Goal: Task Accomplishment & Management: Manage account settings

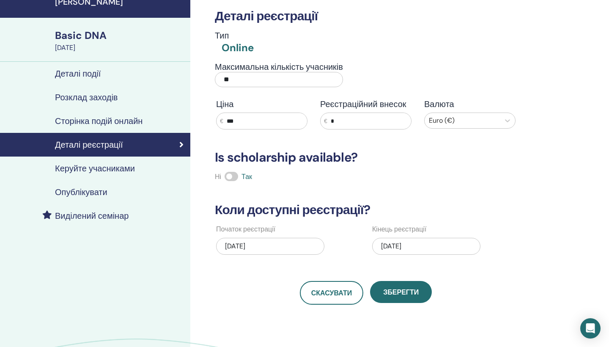
scroll to position [38, 0]
click at [254, 126] on input "***" at bounding box center [265, 121] width 84 height 16
drag, startPoint x: 230, startPoint y: 121, endPoint x: 221, endPoint y: 121, distance: 8.5
click at [221, 121] on div "€ ***" at bounding box center [261, 121] width 91 height 17
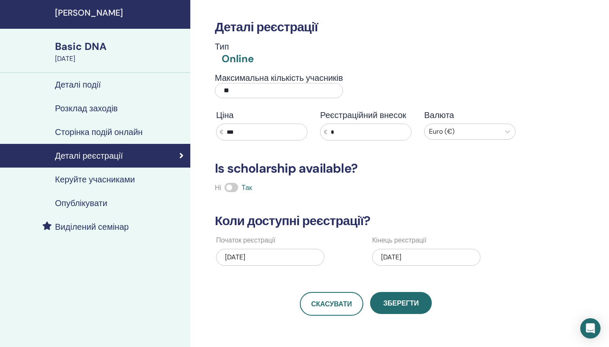
scroll to position [51, 0]
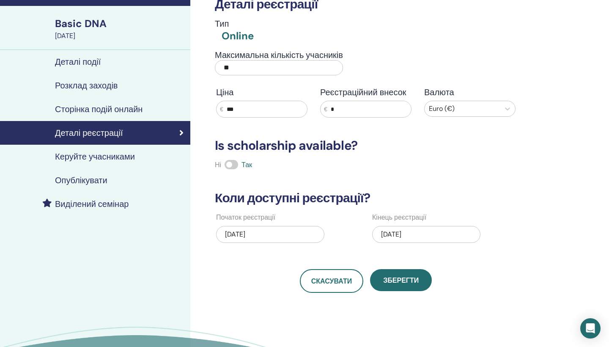
type input "***"
click at [232, 232] on div "11/03/2023" at bounding box center [270, 234] width 108 height 17
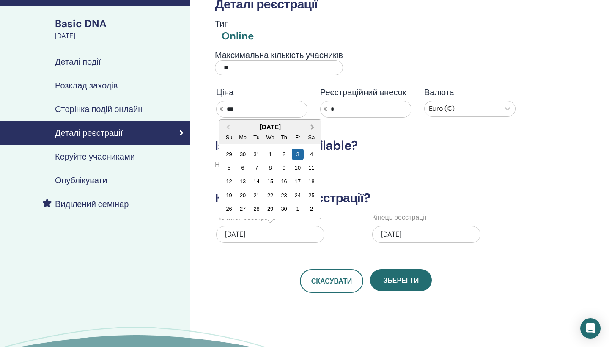
click at [313, 123] on button "Next Month" at bounding box center [313, 127] width 14 height 14
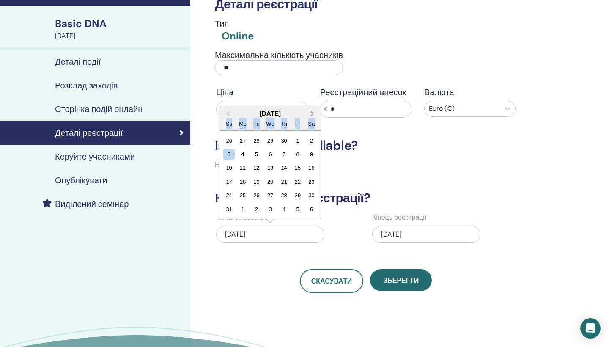
click at [313, 123] on div "Sa" at bounding box center [311, 123] width 11 height 11
click at [313, 112] on button "Next Month" at bounding box center [313, 114] width 14 height 14
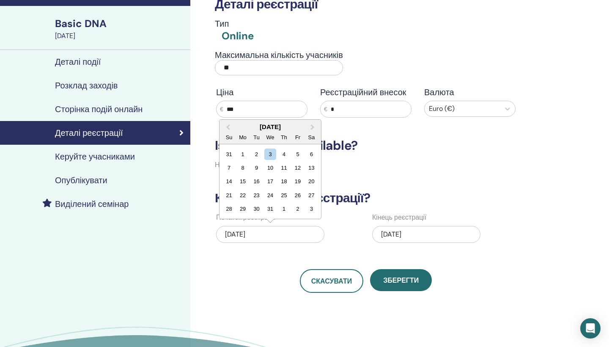
click at [281, 124] on div "January 2024" at bounding box center [269, 126] width 101 height 7
click at [284, 131] on div "January 2024 Su Mo Tu We Th Fr Sa" at bounding box center [269, 132] width 101 height 25
click at [273, 126] on div "January 2024" at bounding box center [269, 126] width 101 height 7
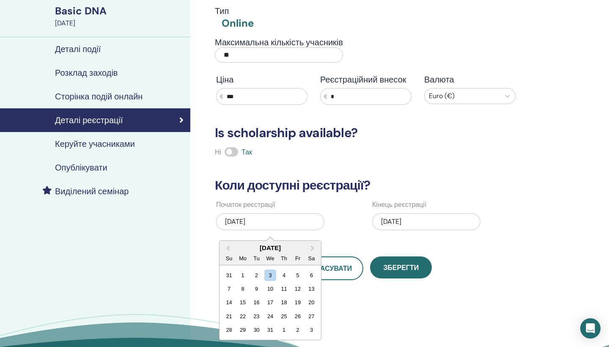
scroll to position [69, 0]
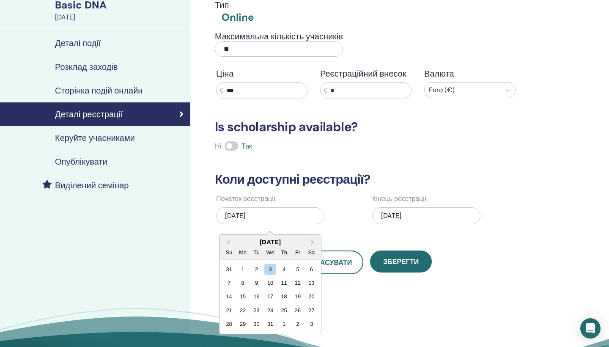
click at [258, 214] on div "11/03/2023" at bounding box center [270, 215] width 108 height 17
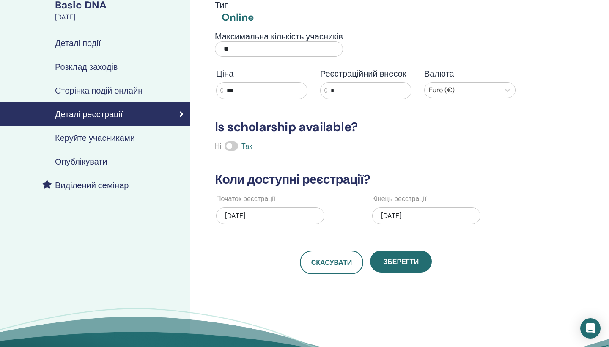
click at [264, 215] on div "11/03/2023" at bounding box center [270, 215] width 108 height 17
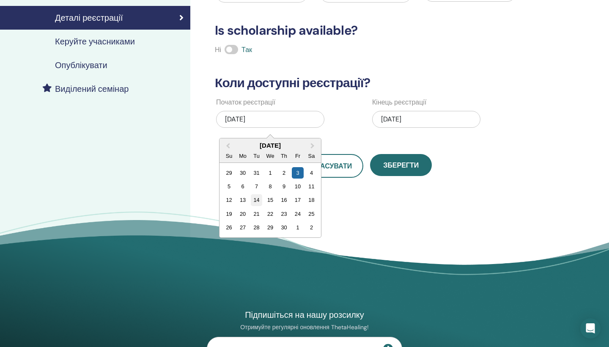
scroll to position [164, 0]
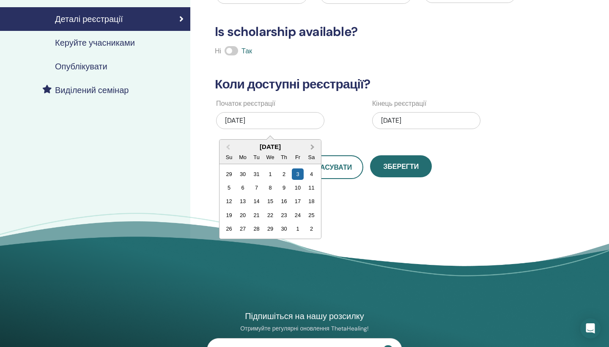
click at [312, 146] on span "Next Month" at bounding box center [312, 146] width 0 height 9
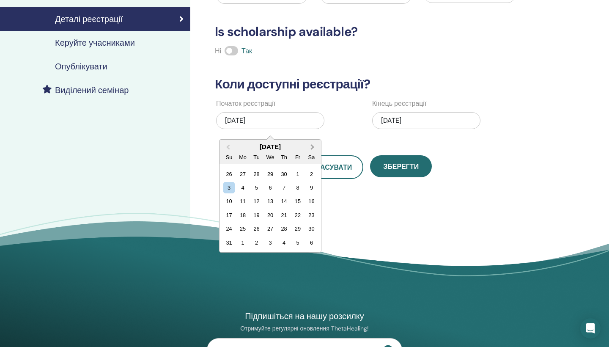
click at [312, 146] on span "Next Month" at bounding box center [312, 146] width 0 height 9
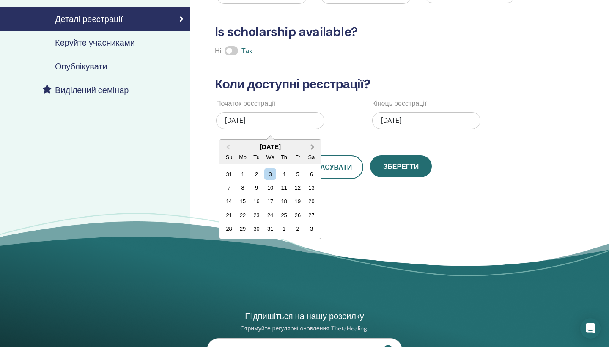
click at [312, 146] on span "Next Month" at bounding box center [312, 146] width 0 height 9
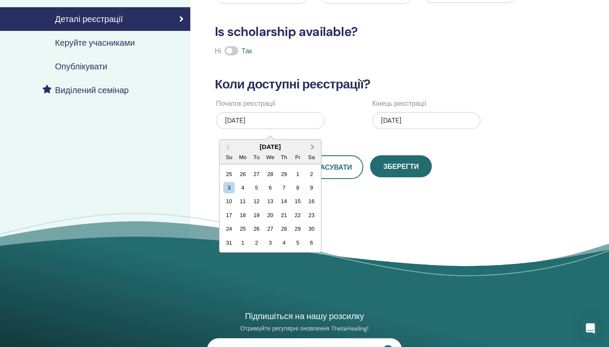
click at [312, 146] on span "Next Month" at bounding box center [312, 146] width 0 height 9
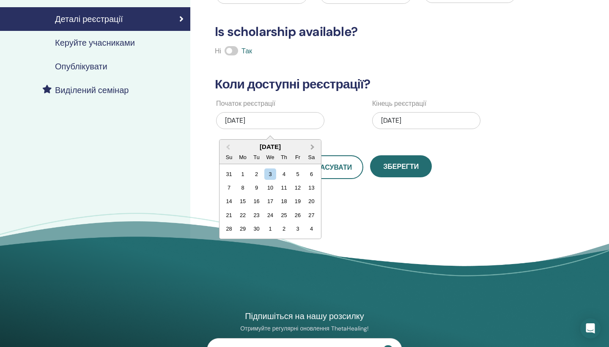
click at [312, 146] on span "Next Month" at bounding box center [312, 146] width 0 height 9
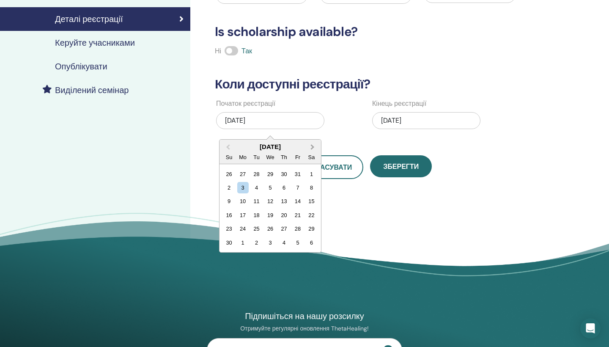
click at [312, 146] on span "Next Month" at bounding box center [312, 146] width 0 height 9
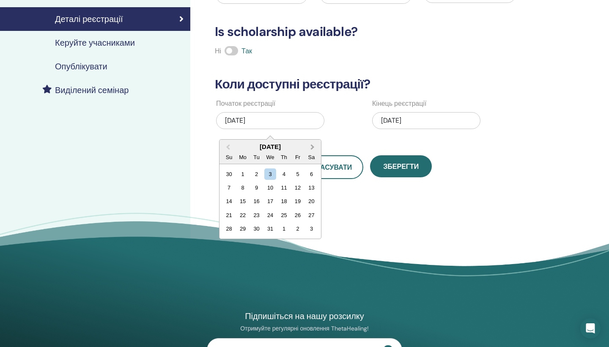
click at [312, 146] on span "Next Month" at bounding box center [312, 146] width 0 height 9
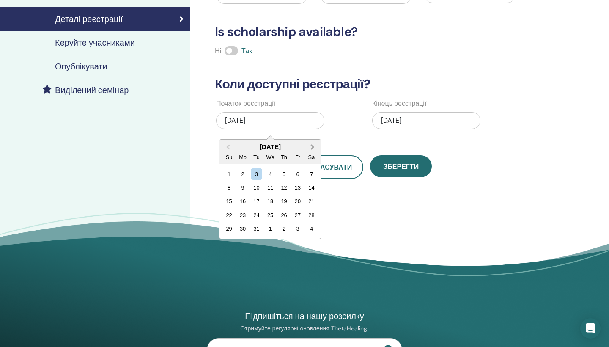
click at [312, 146] on span "Next Month" at bounding box center [312, 146] width 0 height 9
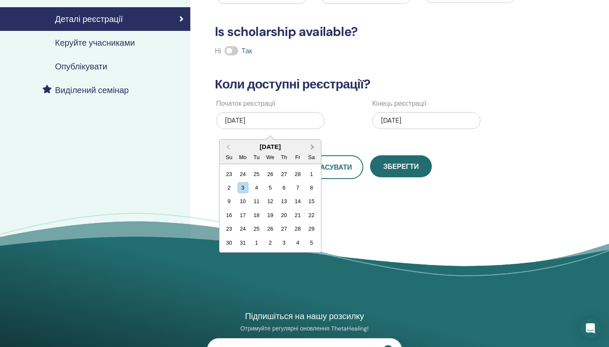
click at [312, 146] on span "Next Month" at bounding box center [312, 146] width 0 height 9
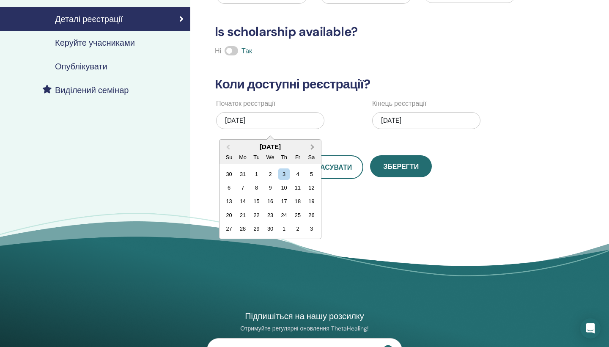
click at [312, 146] on span "Next Month" at bounding box center [312, 146] width 0 height 9
click at [312, 148] on span "Next Month" at bounding box center [312, 146] width 0 height 9
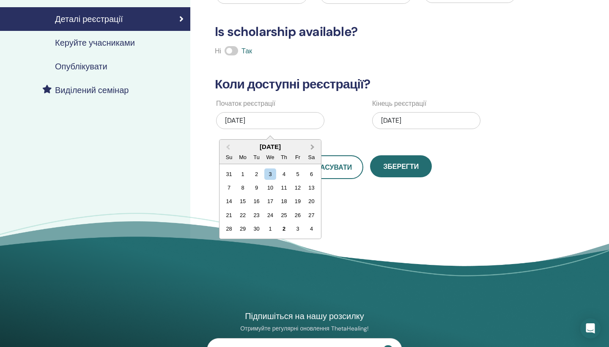
click at [311, 149] on button "Next Month" at bounding box center [313, 147] width 14 height 14
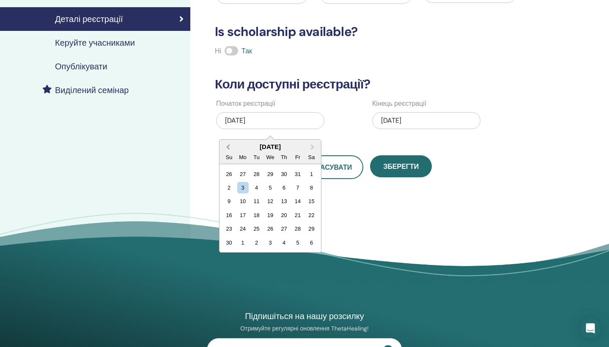
click at [231, 145] on button "Previous Month" at bounding box center [227, 147] width 14 height 14
click at [299, 200] on div "17" at bounding box center [297, 201] width 11 height 11
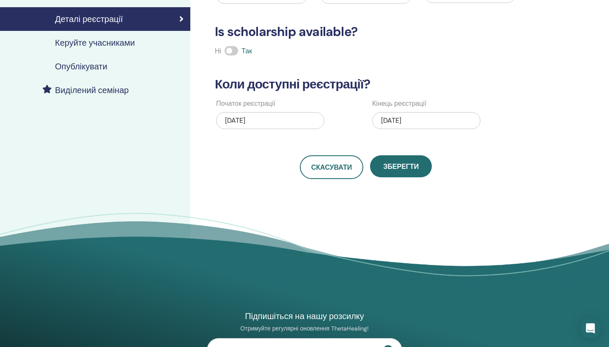
click at [418, 119] on div "11/26/2023" at bounding box center [426, 120] width 108 height 17
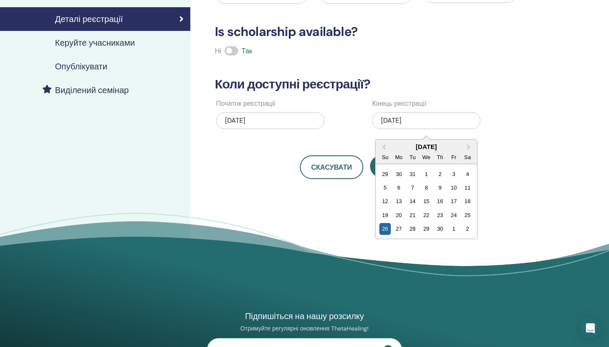
click at [462, 145] on div "November 2023" at bounding box center [425, 146] width 101 height 7
click at [464, 146] on button "Next Month" at bounding box center [469, 147] width 14 height 14
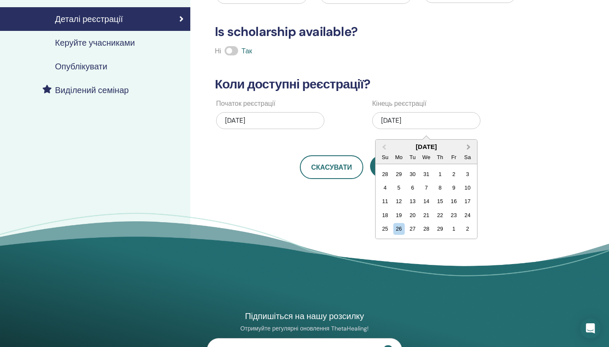
click at [464, 146] on button "Next Month" at bounding box center [469, 147] width 14 height 14
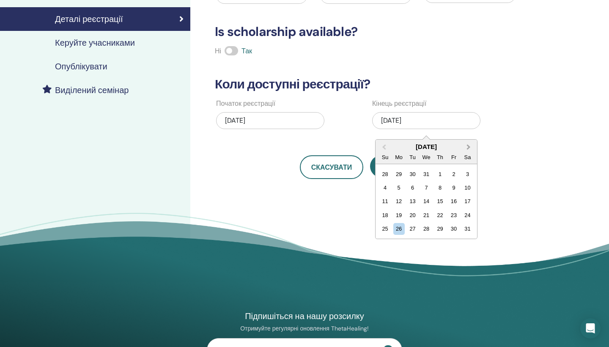
click at [464, 146] on button "Next Month" at bounding box center [469, 147] width 14 height 14
click at [470, 143] on button "Next Month" at bounding box center [469, 147] width 14 height 14
click at [470, 145] on button "Next Month" at bounding box center [469, 147] width 14 height 14
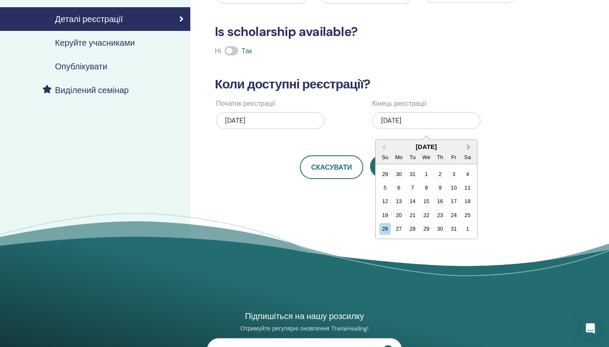
click at [470, 146] on button "Next Month" at bounding box center [469, 147] width 14 height 14
click at [470, 145] on button "Next Month" at bounding box center [469, 147] width 14 height 14
click at [470, 147] on button "Next Month" at bounding box center [469, 147] width 14 height 14
click at [470, 146] on button "Next Month" at bounding box center [469, 147] width 14 height 14
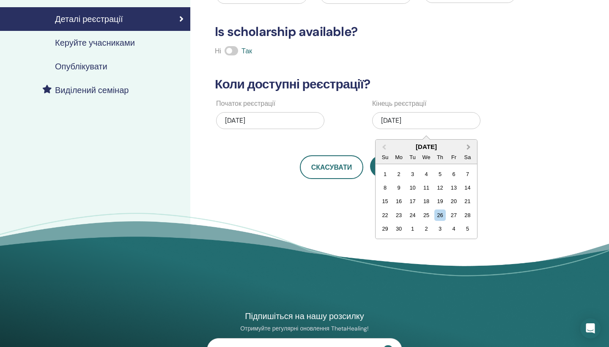
click at [469, 145] on button "Next Month" at bounding box center [469, 147] width 14 height 14
click at [455, 199] on div "17" at bounding box center [453, 201] width 11 height 11
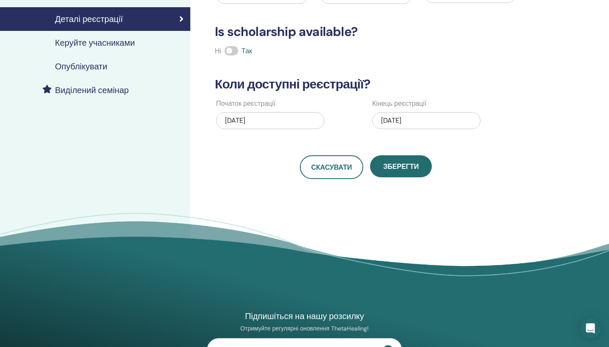
click at [443, 117] on div "10/17/2025" at bounding box center [426, 120] width 108 height 17
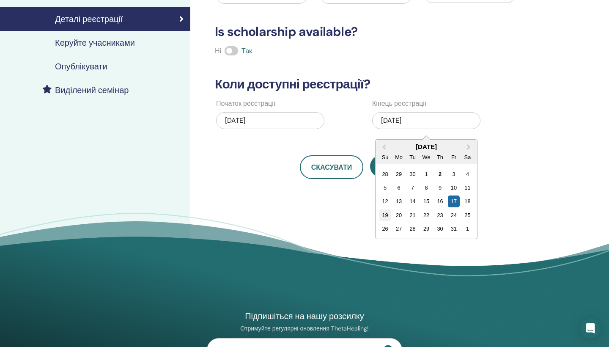
click at [385, 215] on div "19" at bounding box center [384, 214] width 11 height 11
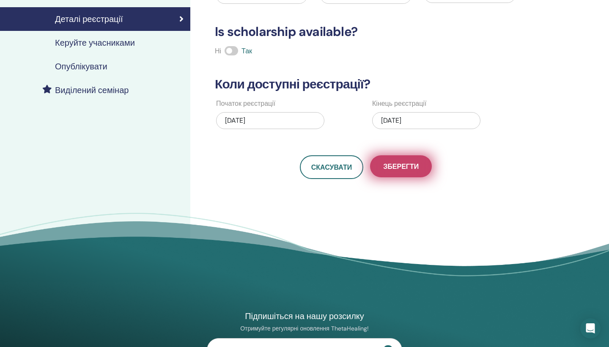
click at [411, 172] on button "Зберегти" at bounding box center [401, 166] width 62 height 22
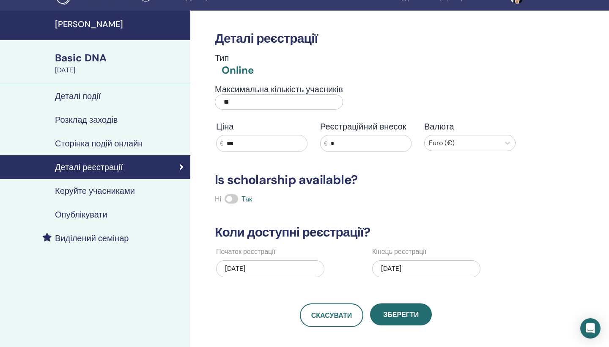
scroll to position [16, 0]
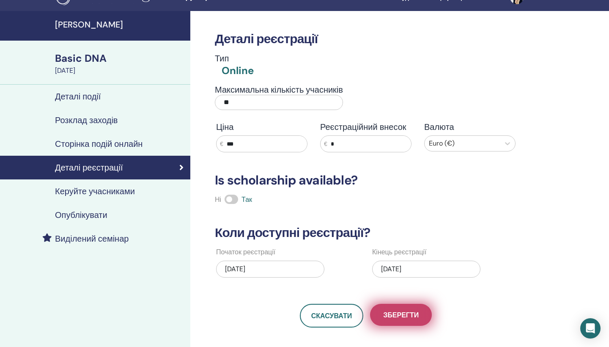
click at [415, 308] on button "Зберегти" at bounding box center [401, 314] width 62 height 22
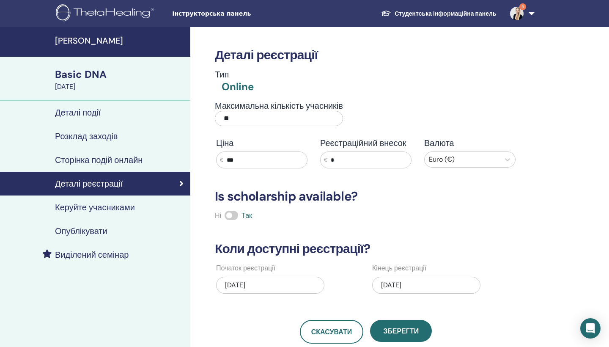
scroll to position [0, 0]
click at [352, 163] on input "*" at bounding box center [369, 160] width 84 height 16
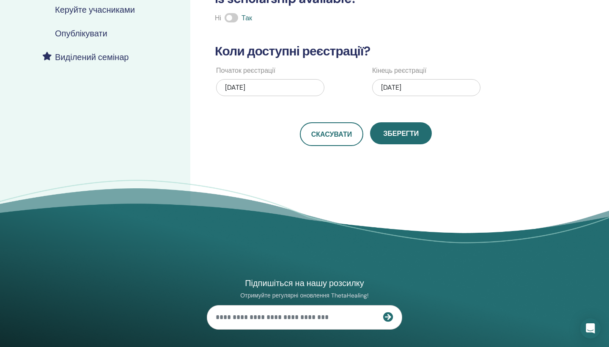
scroll to position [214, 0]
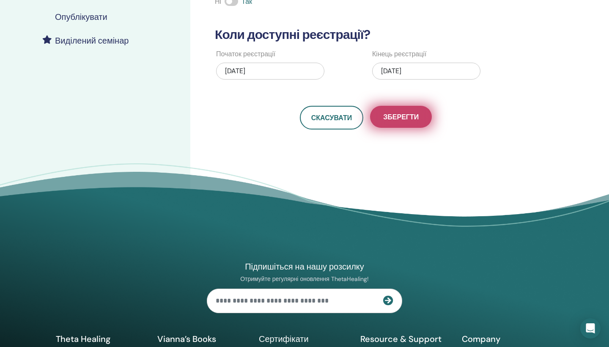
click at [394, 118] on span "Зберегти" at bounding box center [401, 116] width 36 height 9
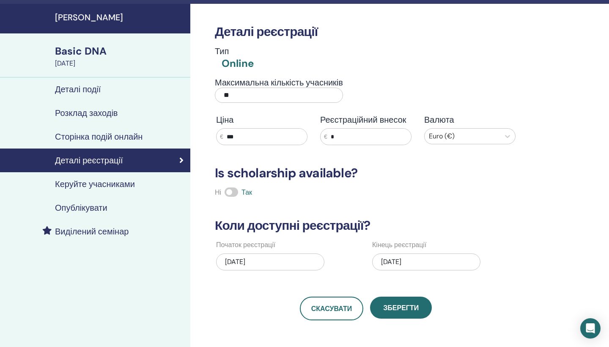
scroll to position [31, 0]
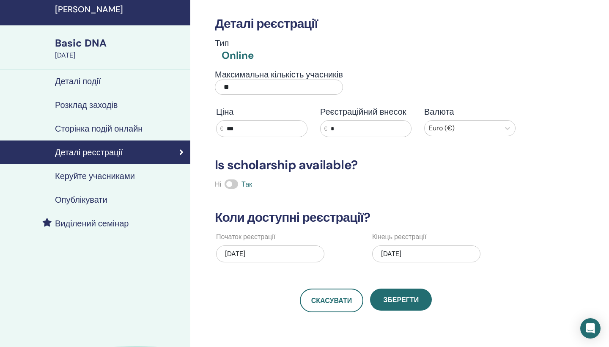
click at [86, 85] on h4 "Деталі події" at bounding box center [78, 81] width 46 height 10
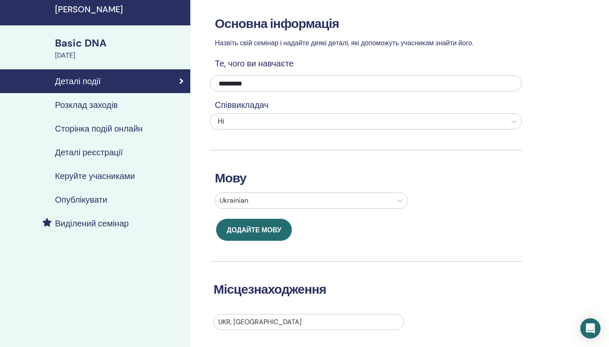
click at [112, 129] on h4 "Сторінка подій онлайн" at bounding box center [98, 128] width 87 height 10
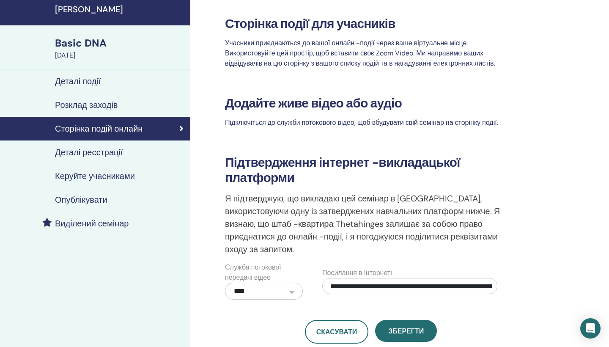
click at [97, 171] on h4 "Керуйте учасниками" at bounding box center [95, 176] width 80 height 10
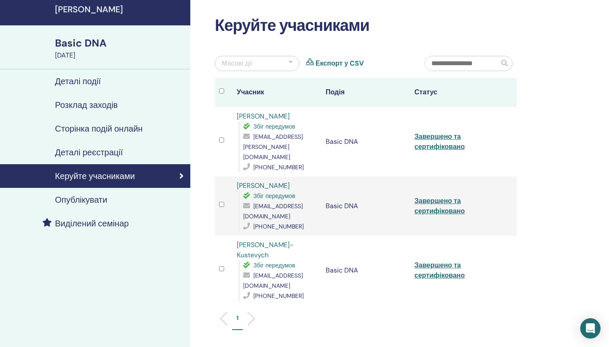
click at [98, 152] on h4 "Деталі реєстрації" at bounding box center [89, 152] width 68 height 10
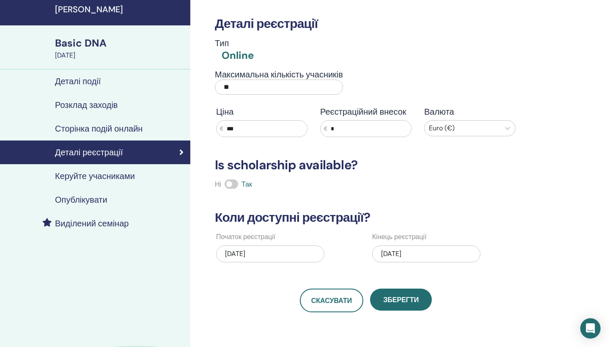
click at [94, 79] on h4 "Деталі події" at bounding box center [78, 81] width 46 height 10
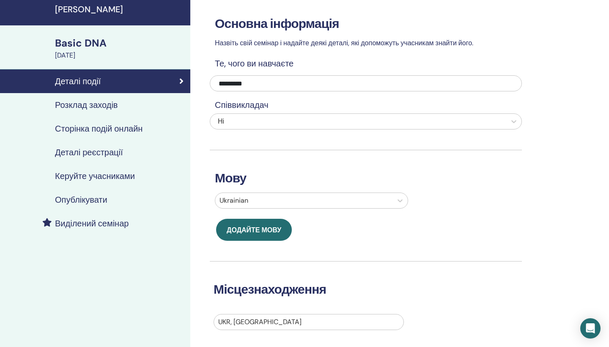
click at [98, 156] on h4 "Деталі реєстрації" at bounding box center [89, 152] width 68 height 10
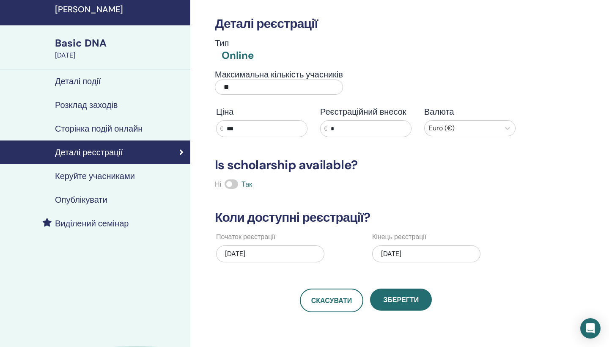
click at [270, 252] on div "10/17/2025" at bounding box center [270, 253] width 108 height 17
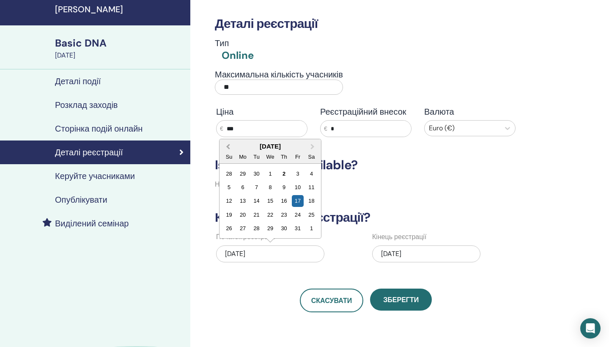
click at [228, 145] on span "Previous Month" at bounding box center [228, 146] width 0 height 9
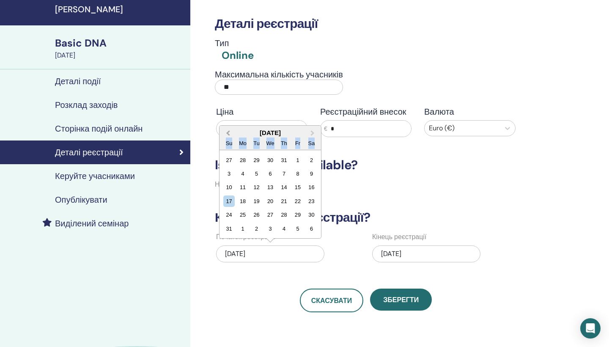
click at [229, 145] on div "Su" at bounding box center [228, 142] width 11 height 11
click at [226, 134] on button "Previous Month" at bounding box center [227, 133] width 14 height 14
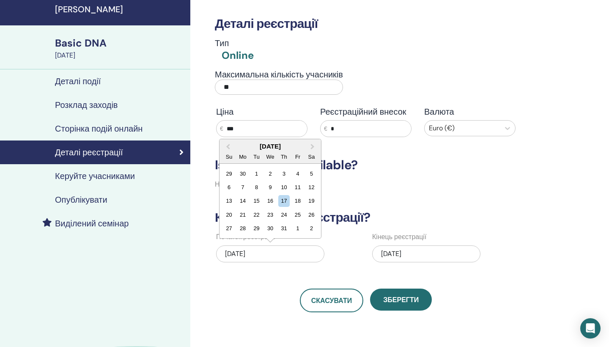
click at [226, 133] on input "***" at bounding box center [265, 128] width 84 height 16
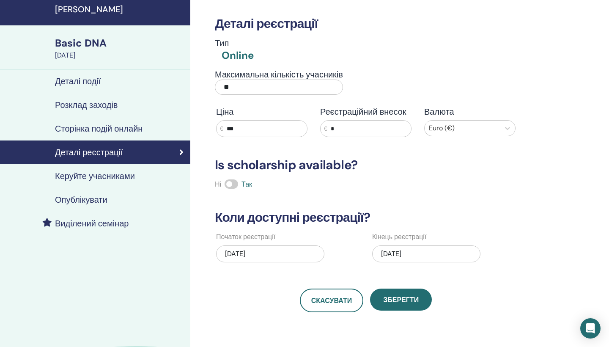
click at [232, 127] on input "***" at bounding box center [265, 128] width 84 height 16
drag, startPoint x: 231, startPoint y: 127, endPoint x: 224, endPoint y: 127, distance: 6.3
click at [224, 127] on input "***" at bounding box center [265, 128] width 84 height 16
type input "***"
click at [422, 173] on div "Деталі реєстрації Тип Online Максимальна кількість учасників ** Ціна € *** Реєс…" at bounding box center [366, 154] width 312 height 316
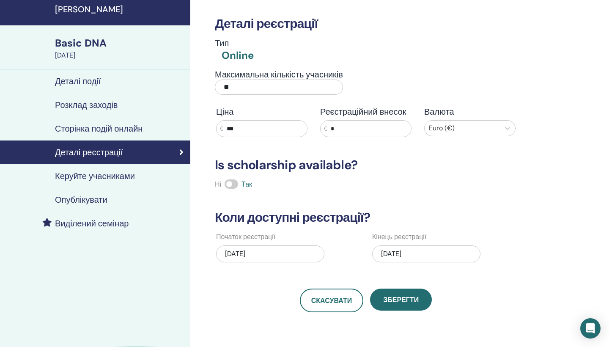
click at [239, 259] on div "10/17/2025" at bounding box center [270, 253] width 108 height 17
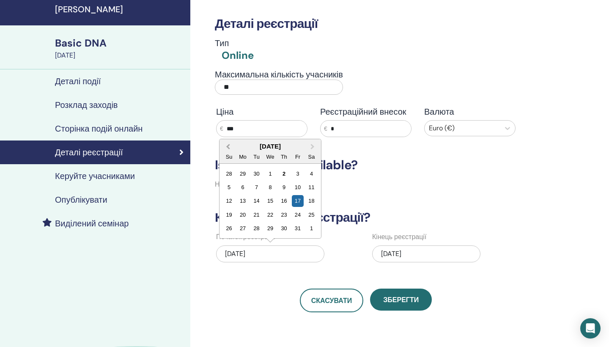
click at [228, 145] on span "Previous Month" at bounding box center [228, 146] width 0 height 9
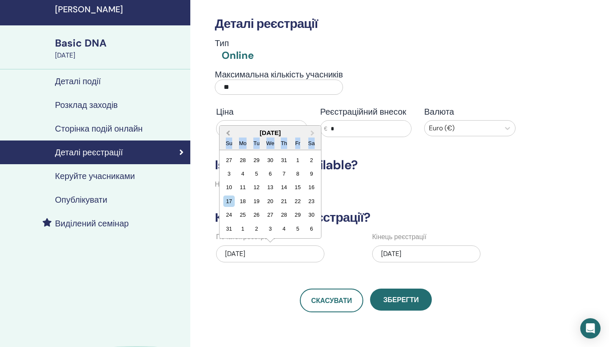
click at [230, 145] on div "Su" at bounding box center [228, 142] width 11 height 11
click at [229, 129] on button "Previous Month" at bounding box center [227, 133] width 14 height 14
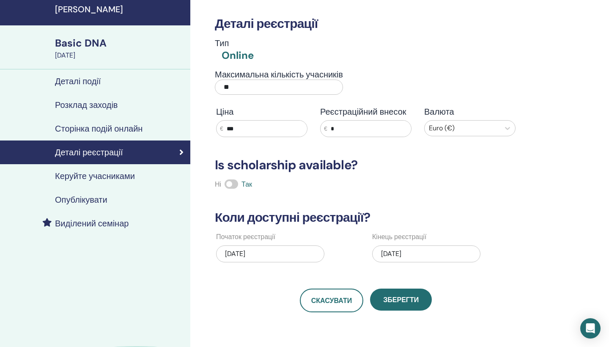
click at [229, 129] on input "***" at bounding box center [265, 128] width 84 height 16
click at [230, 254] on div "10/17/2025" at bounding box center [270, 253] width 108 height 17
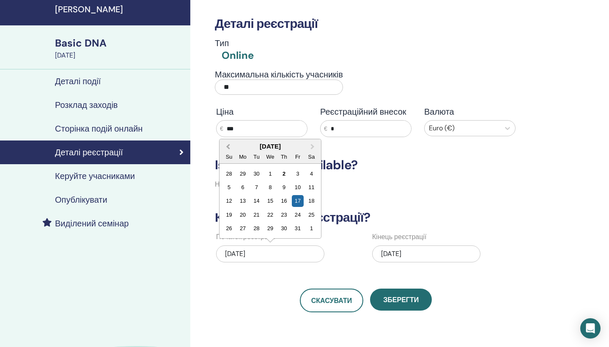
click at [227, 145] on button "Previous Month" at bounding box center [227, 147] width 14 height 14
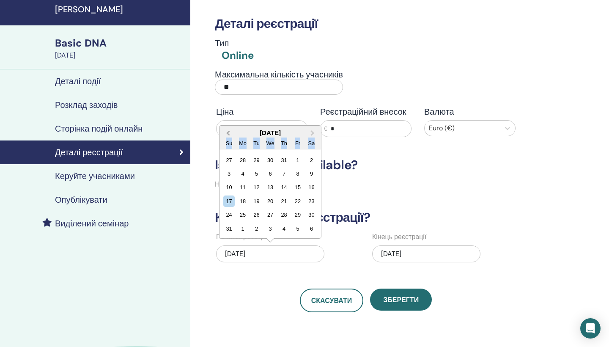
click at [227, 145] on div "Su" at bounding box center [228, 142] width 11 height 11
click at [228, 134] on span "Previous Month" at bounding box center [228, 132] width 0 height 9
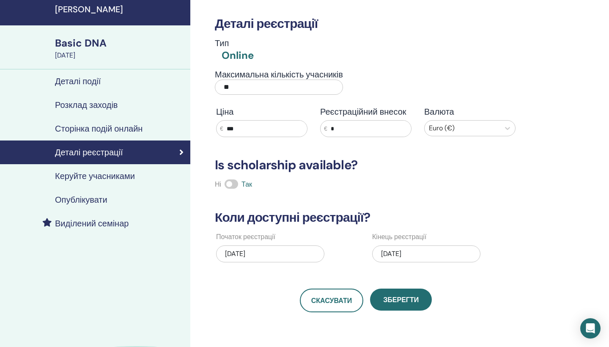
click at [229, 134] on input "***" at bounding box center [265, 128] width 84 height 16
click at [240, 256] on div "10/17/2025" at bounding box center [270, 253] width 108 height 17
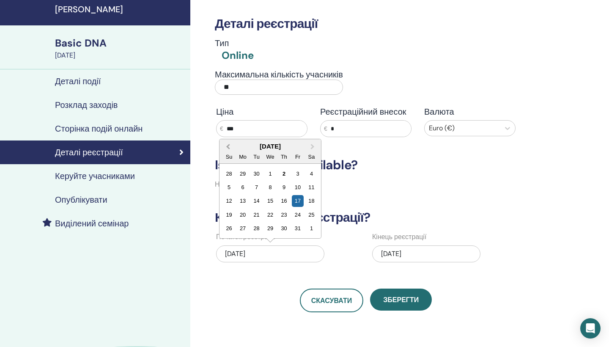
click at [226, 146] on button "Previous Month" at bounding box center [227, 147] width 14 height 14
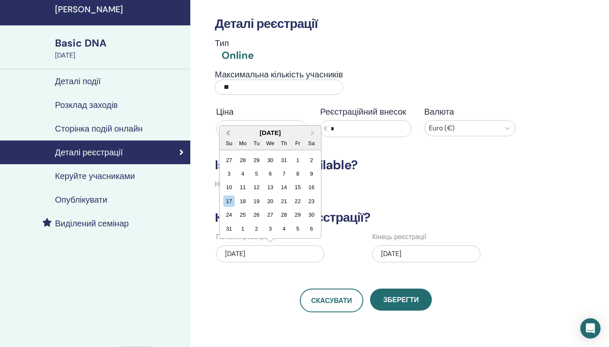
click at [227, 134] on button "Previous Month" at bounding box center [227, 133] width 14 height 14
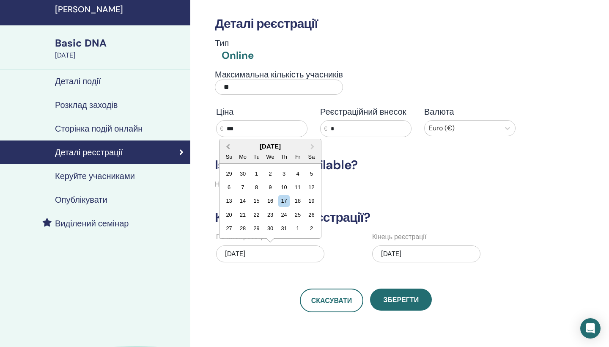
click at [224, 152] on button "Previous Month" at bounding box center [227, 147] width 14 height 14
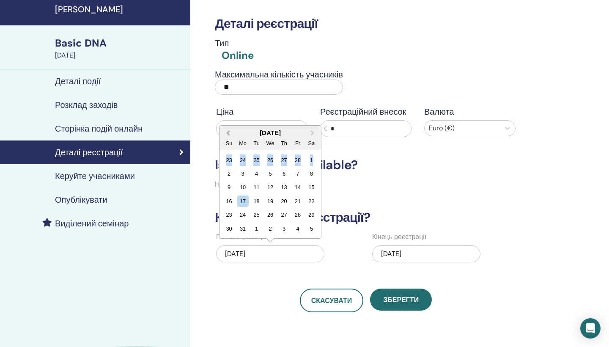
click at [224, 152] on div "March 2025 Su Mo Tu We Th Fr Sa 23 24 25 26 27 28 1 2 3 4 5 6 7 8 9 10 11 12 13…" at bounding box center [269, 182] width 101 height 112
click at [224, 147] on div "Su" at bounding box center [228, 142] width 11 height 11
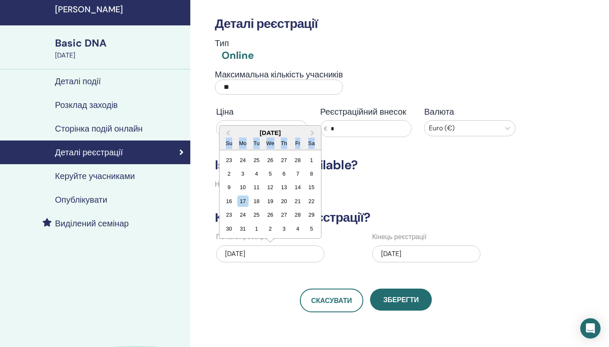
click at [221, 140] on div "Su Mo Tu We Th Fr Sa" at bounding box center [269, 143] width 101 height 14
click at [226, 130] on button "Previous Month" at bounding box center [227, 133] width 14 height 14
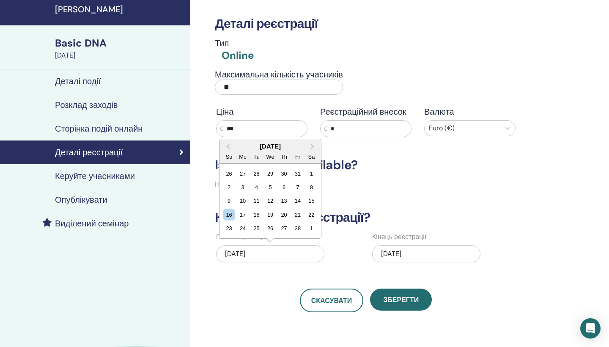
click at [239, 149] on div "February 2025" at bounding box center [269, 145] width 101 height 7
click at [263, 144] on div "February 2025" at bounding box center [269, 145] width 101 height 7
click at [225, 141] on button "Previous Month" at bounding box center [227, 147] width 14 height 14
click at [228, 146] on span "Previous Month" at bounding box center [228, 146] width 0 height 9
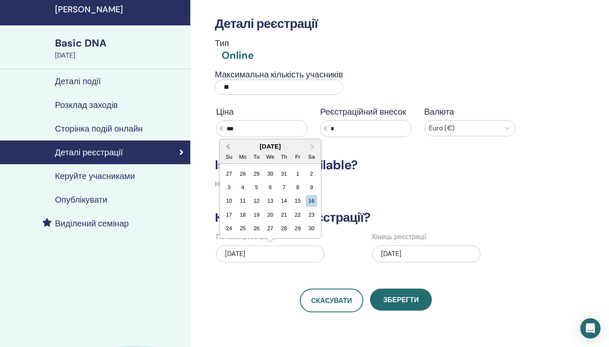
click at [228, 146] on span "Previous Month" at bounding box center [228, 146] width 0 height 9
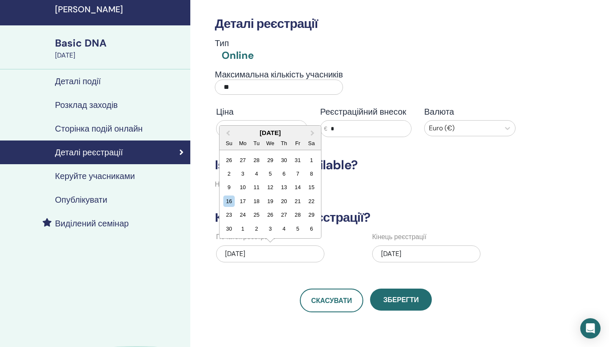
click at [228, 147] on div "Su" at bounding box center [228, 142] width 11 height 11
click at [227, 135] on button "Previous Month" at bounding box center [227, 133] width 14 height 14
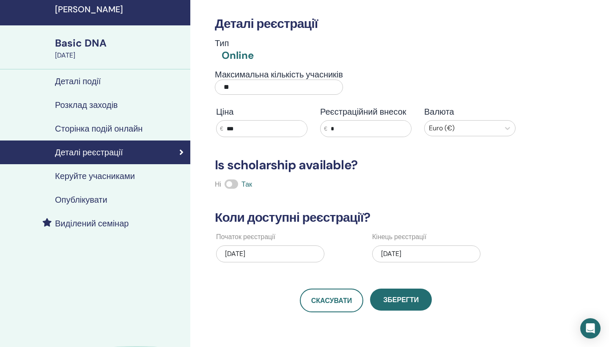
click at [227, 135] on input "***" at bounding box center [265, 128] width 84 height 16
click at [235, 254] on div "10/17/2025" at bounding box center [270, 253] width 108 height 17
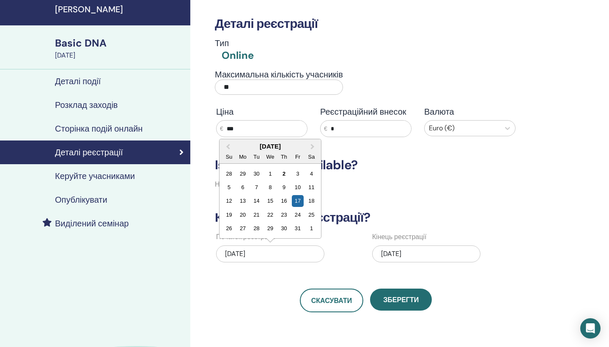
click at [270, 151] on div "We" at bounding box center [269, 156] width 11 height 11
drag, startPoint x: 270, startPoint y: 151, endPoint x: 268, endPoint y: 147, distance: 4.9
click at [268, 149] on div "October 2025 Su Mo Tu We Th Fr Sa" at bounding box center [269, 151] width 101 height 25
click at [268, 145] on div "October 2025" at bounding box center [269, 145] width 101 height 7
click at [299, 216] on div "24" at bounding box center [297, 214] width 11 height 11
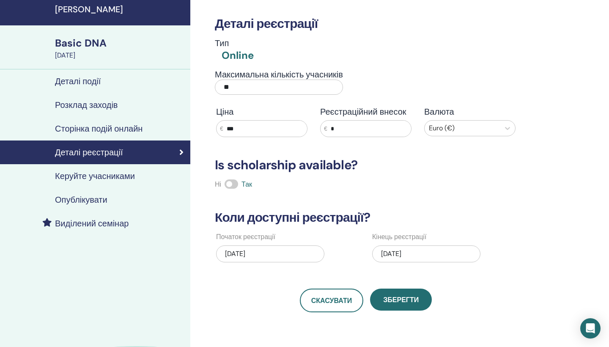
click at [396, 257] on div "10/19/2025" at bounding box center [426, 253] width 108 height 17
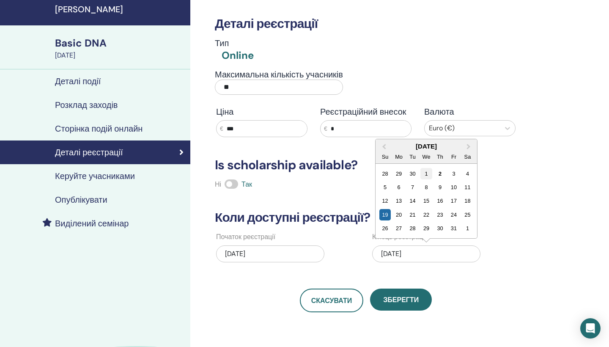
click at [426, 175] on div "1" at bounding box center [425, 173] width 11 height 11
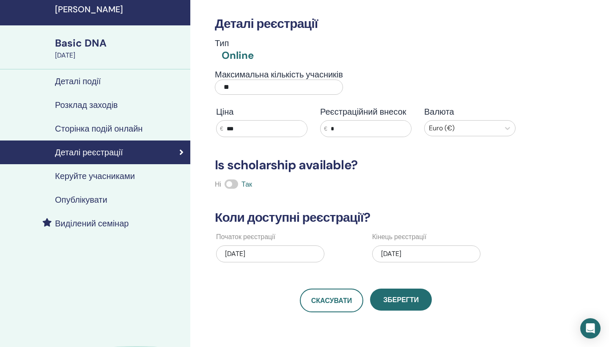
click at [389, 253] on div "10/01/2025" at bounding box center [426, 253] width 108 height 17
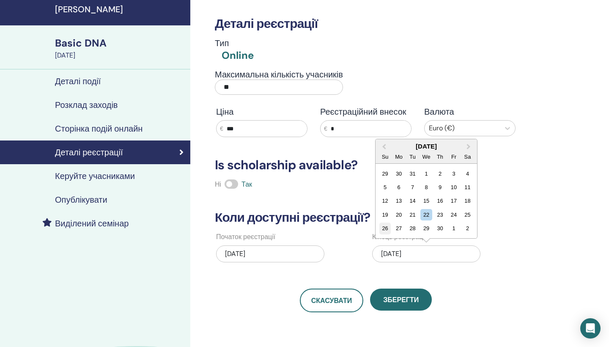
click at [388, 229] on div "26" at bounding box center [384, 228] width 11 height 11
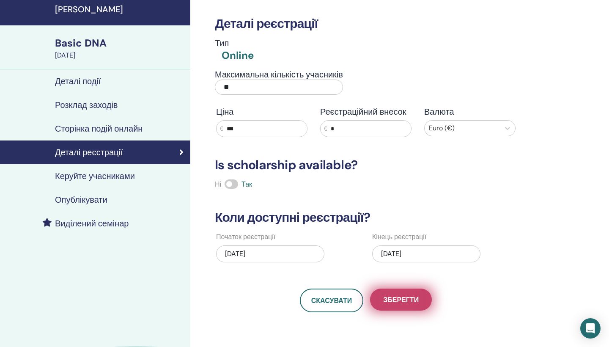
click at [418, 301] on span "Зберегти" at bounding box center [401, 299] width 36 height 9
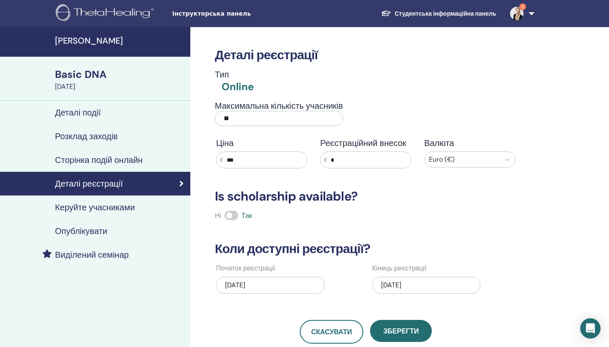
click at [217, 14] on span "Інструкторська панель" at bounding box center [235, 13] width 127 height 9
click at [83, 44] on h4 "[PERSON_NAME]" at bounding box center [120, 41] width 130 height 10
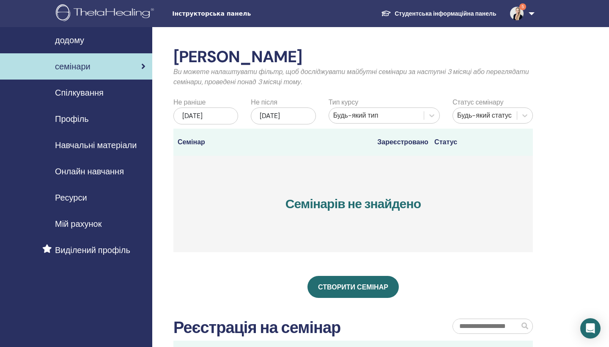
click at [105, 174] on span "Онлайн навчання" at bounding box center [89, 171] width 69 height 13
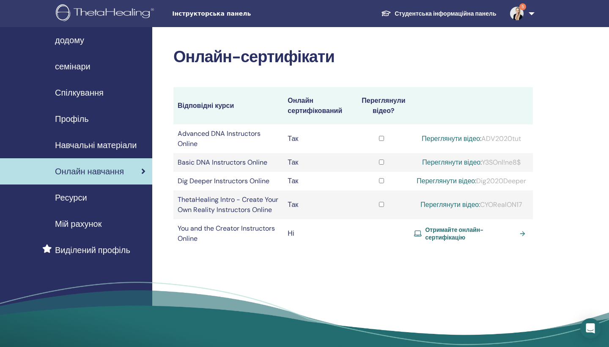
click at [77, 227] on span "Мій рахунок" at bounding box center [78, 223] width 46 height 13
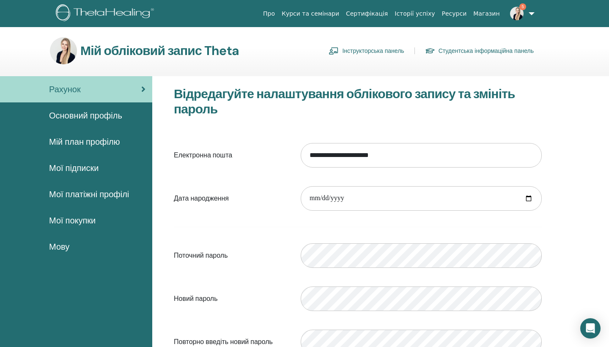
click at [85, 167] on span "Мої підписки" at bounding box center [73, 167] width 49 height 13
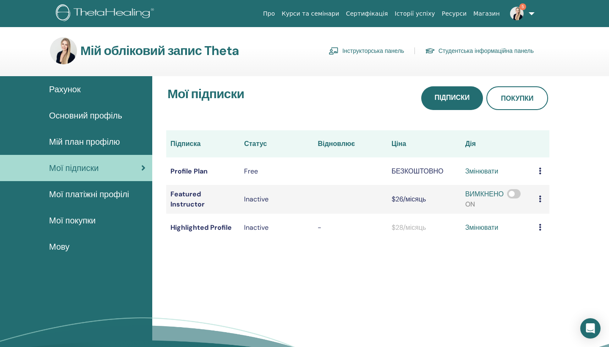
click at [507, 198] on span at bounding box center [514, 193] width 14 height 9
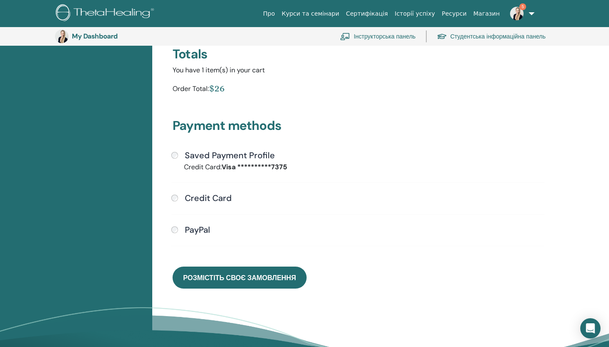
scroll to position [156, 0]
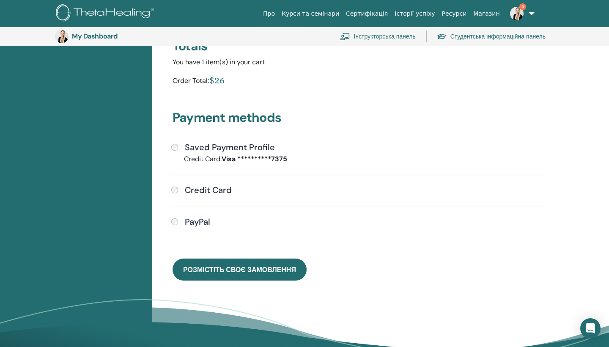
click at [225, 271] on span "Розмістіть своє замовлення" at bounding box center [239, 269] width 113 height 9
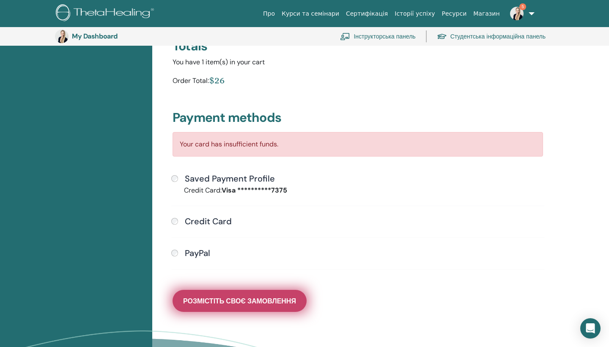
click at [216, 302] on span "Розмістіть своє замовлення" at bounding box center [239, 300] width 113 height 9
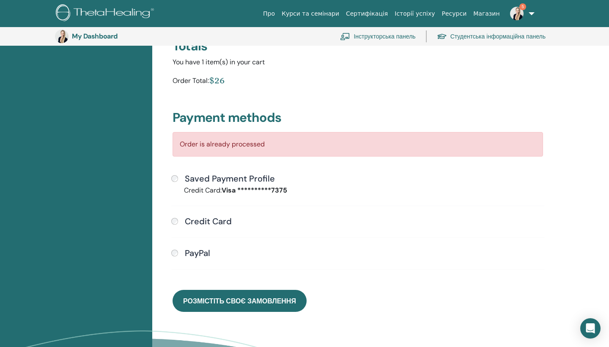
click at [253, 146] on div "Order is already processed" at bounding box center [357, 144] width 370 height 25
click at [221, 140] on div "Order is already processed" at bounding box center [357, 144] width 370 height 25
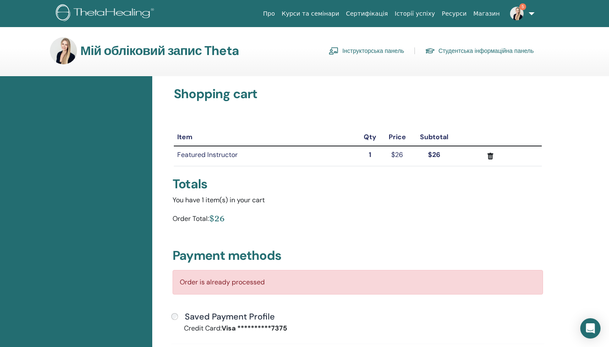
scroll to position [0, 0]
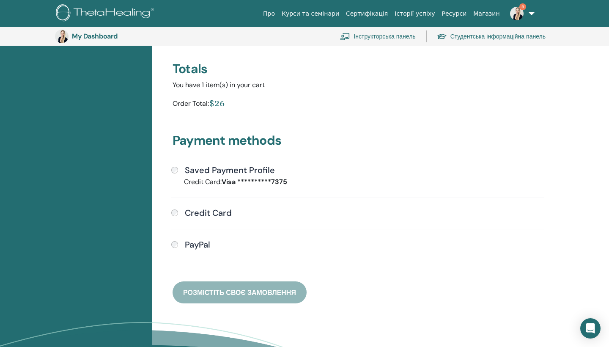
scroll to position [134, 0]
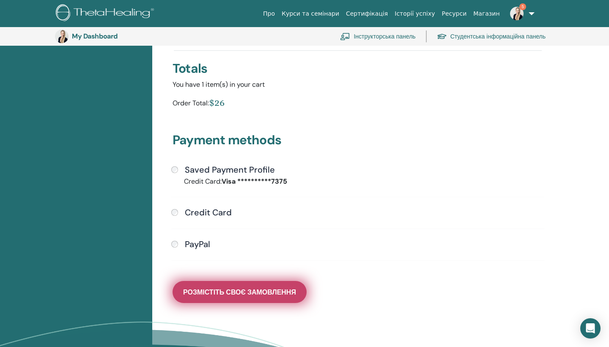
click at [247, 291] on span "Розмістіть своє замовлення" at bounding box center [239, 291] width 113 height 9
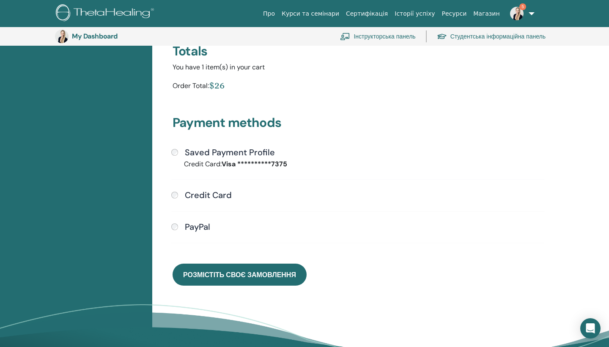
scroll to position [152, 0]
click at [473, 35] on link "Студентська інформаційна панель" at bounding box center [491, 36] width 109 height 19
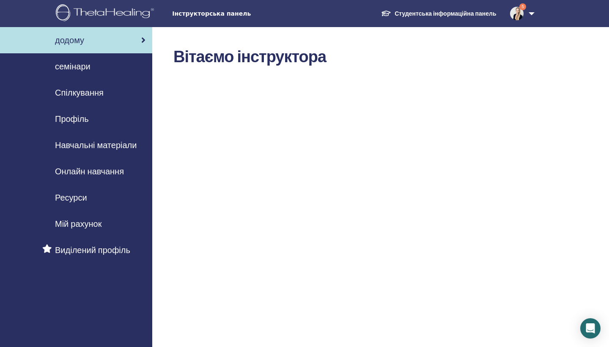
click at [87, 171] on span "Онлайн навчання" at bounding box center [89, 171] width 69 height 13
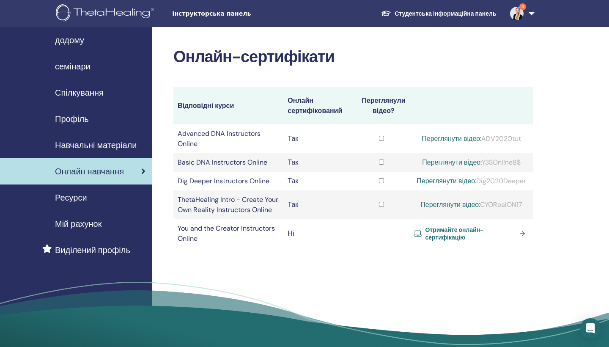
click at [76, 224] on span "Мій рахунок" at bounding box center [78, 223] width 46 height 13
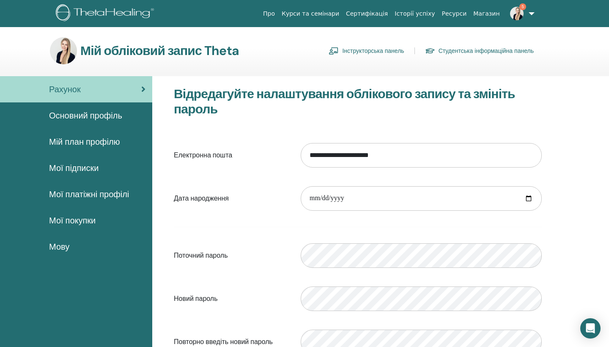
click at [73, 218] on span "Мої покупки" at bounding box center [72, 220] width 46 height 13
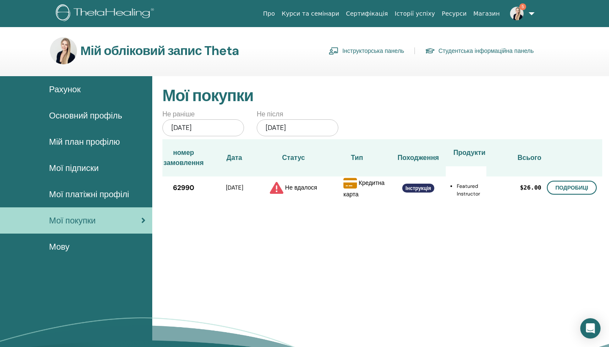
click at [420, 188] on span "Інструкція" at bounding box center [418, 188] width 26 height 7
click at [412, 188] on span "Інструкція" at bounding box center [418, 188] width 26 height 7
click at [413, 188] on span "Інструкція" at bounding box center [418, 188] width 26 height 7
click at [580, 183] on link "Подробиці" at bounding box center [571, 187] width 50 height 14
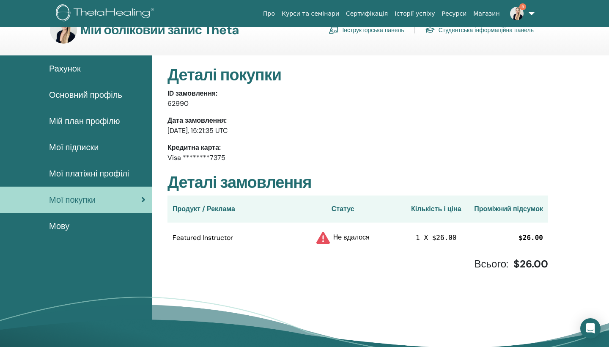
scroll to position [19, 0]
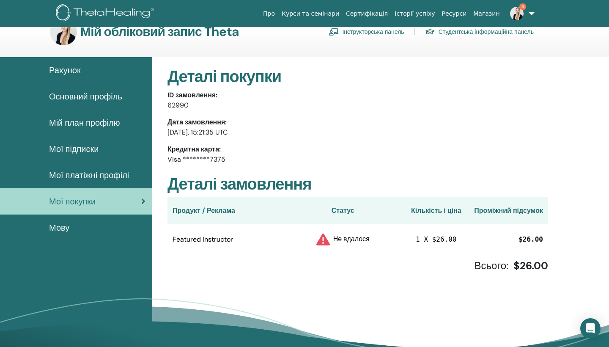
click at [62, 64] on span "Рахунок" at bounding box center [65, 70] width 32 height 13
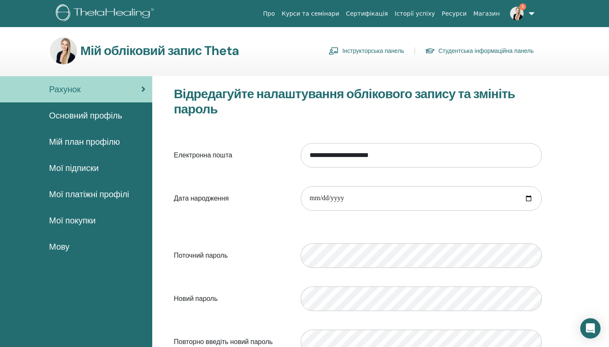
click at [80, 170] on span "Мої підписки" at bounding box center [73, 167] width 49 height 13
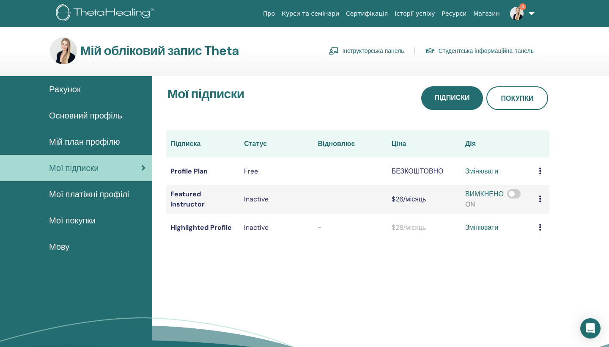
click at [507, 198] on span at bounding box center [514, 193] width 14 height 9
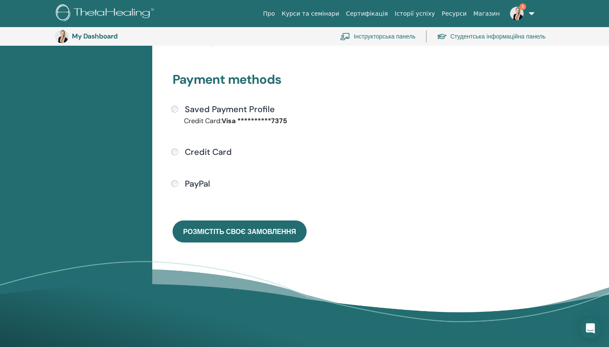
scroll to position [197, 0]
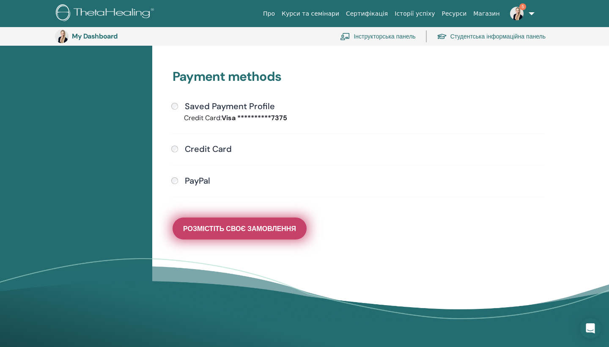
click at [241, 230] on span "Розмістіть своє замовлення" at bounding box center [239, 228] width 113 height 9
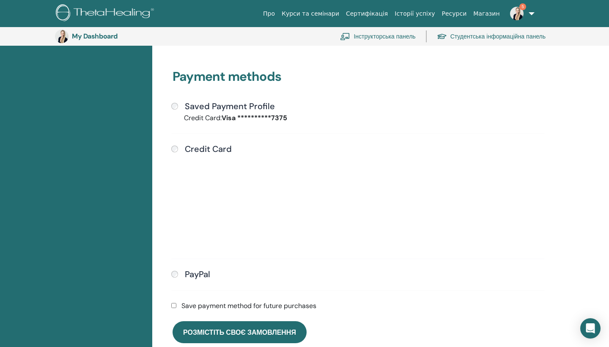
click at [170, 306] on div "Save payment method for future purchases" at bounding box center [357, 305] width 383 height 10
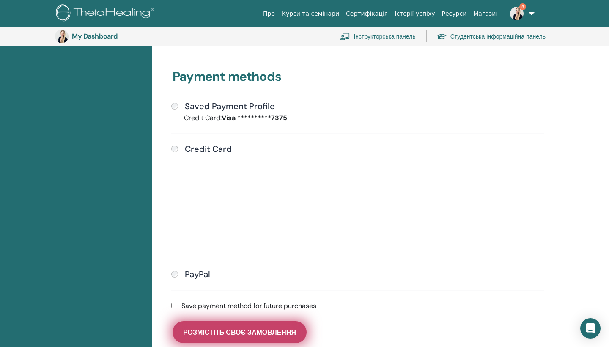
click at [223, 329] on span "Розмістіть своє замовлення" at bounding box center [239, 332] width 113 height 9
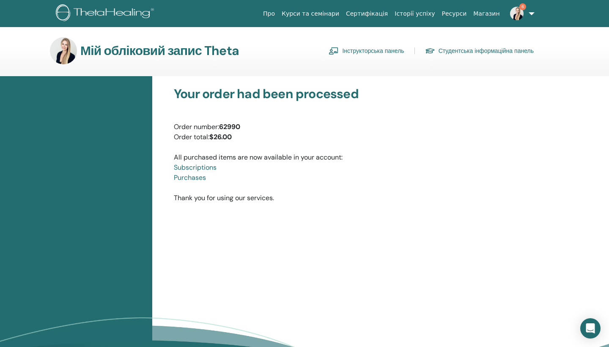
click at [363, 51] on link "Інструкторська панель" at bounding box center [365, 51] width 75 height 14
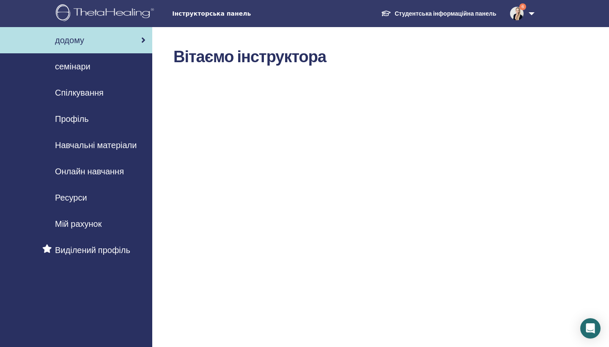
click at [75, 223] on span "Мій рахунок" at bounding box center [78, 223] width 46 height 13
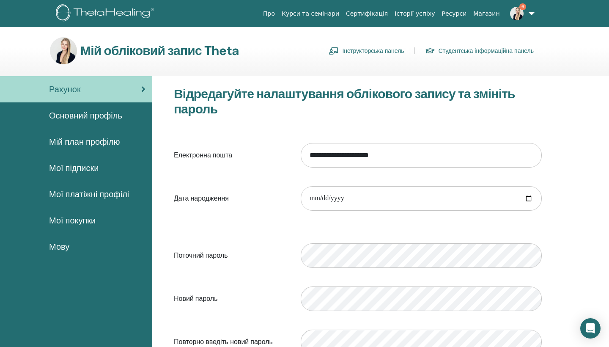
click at [76, 168] on span "Мої підписки" at bounding box center [73, 167] width 49 height 13
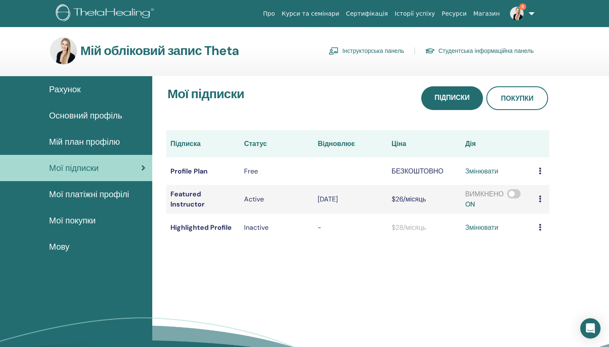
click at [538, 199] on icon at bounding box center [539, 198] width 3 height 7
click at [349, 49] on link "Інструкторська панель" at bounding box center [365, 51] width 75 height 14
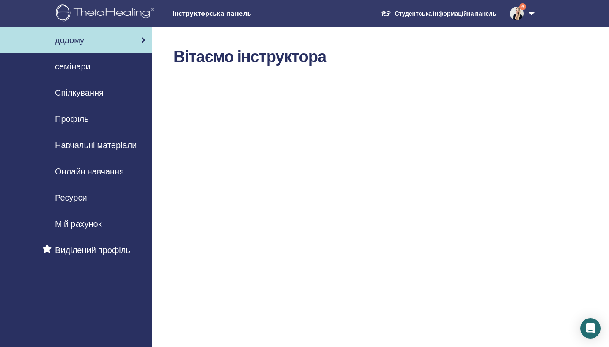
click at [72, 66] on span "семінари" at bounding box center [73, 66] width 36 height 13
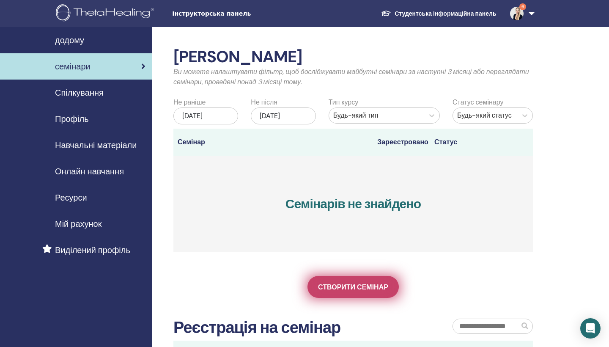
click at [338, 288] on span "Створити семінар" at bounding box center [353, 286] width 70 height 9
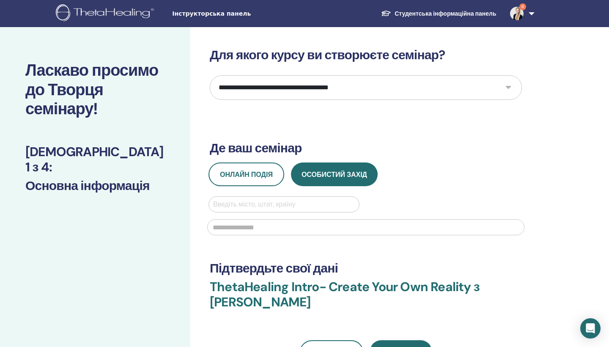
select select "*"
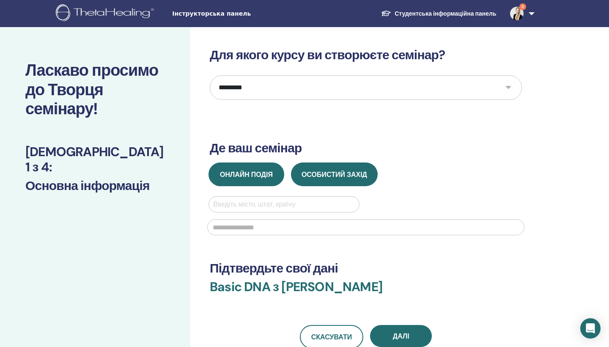
click at [262, 177] on span "Онлайн подія" at bounding box center [246, 174] width 53 height 9
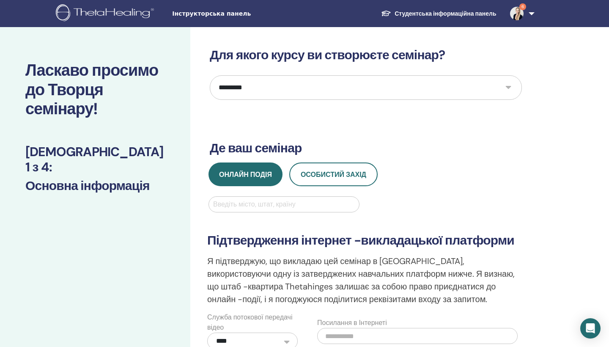
click at [233, 209] on div at bounding box center [284, 204] width 142 height 12
type input "*"
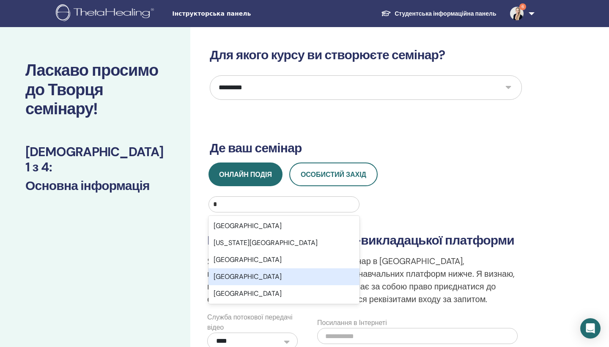
click at [229, 280] on div "Ukraine" at bounding box center [283, 276] width 151 height 17
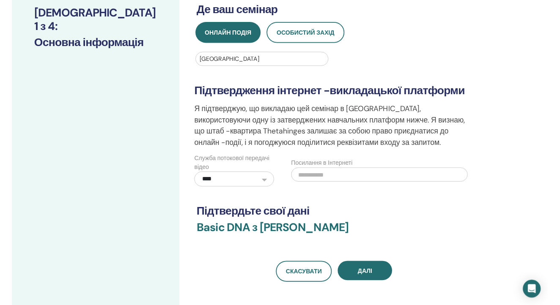
scroll to position [141, 0]
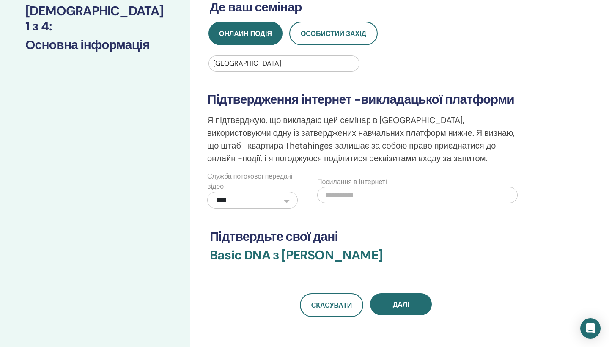
click at [339, 195] on input "text" at bounding box center [417, 195] width 200 height 16
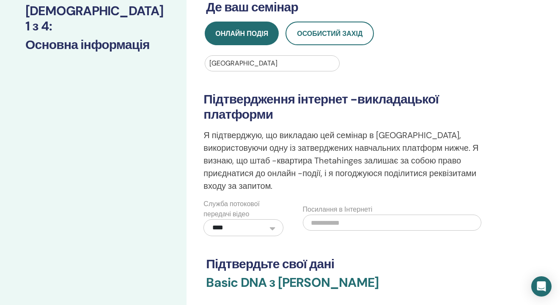
paste input "**********"
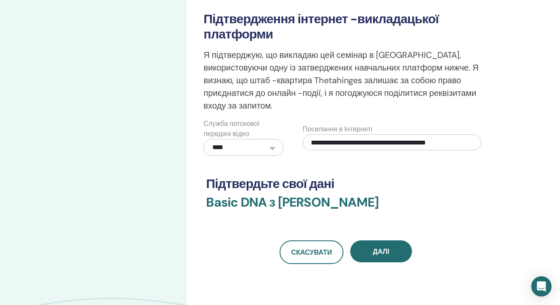
scroll to position [222, 0]
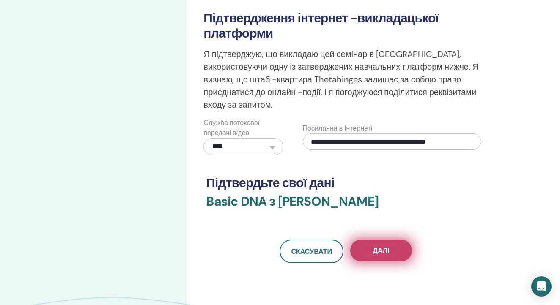
type input "**********"
click at [391, 251] on button "Далі" at bounding box center [381, 251] width 62 height 22
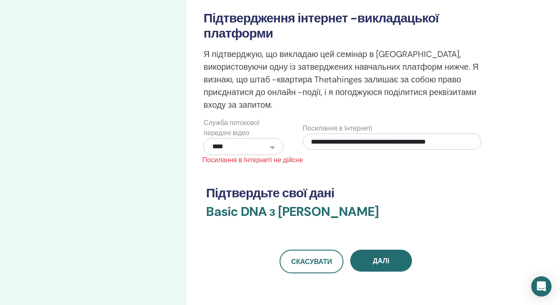
click at [355, 145] on input "**********" at bounding box center [392, 142] width 178 height 16
drag, startPoint x: 473, startPoint y: 140, endPoint x: 261, endPoint y: 140, distance: 211.3
click at [265, 137] on div "**********" at bounding box center [345, 136] width 297 height 37
click at [339, 139] on input "text" at bounding box center [392, 142] width 178 height 16
paste input "**********"
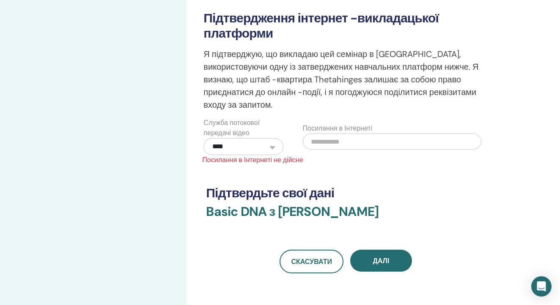
type input "**********"
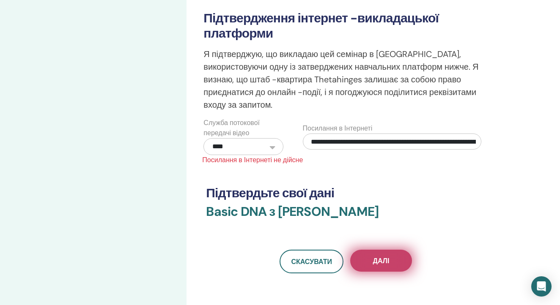
click at [381, 260] on span "Далі" at bounding box center [381, 261] width 16 height 9
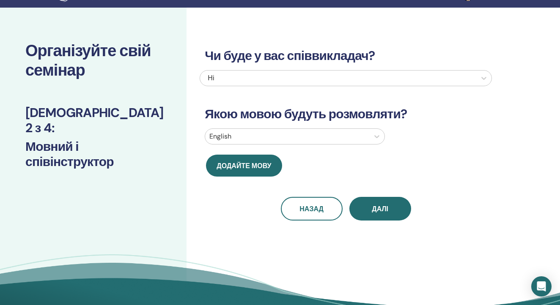
scroll to position [20, 0]
click at [355, 128] on div "English" at bounding box center [295, 136] width 180 height 16
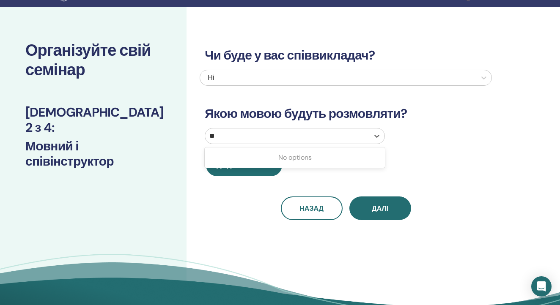
type input "*"
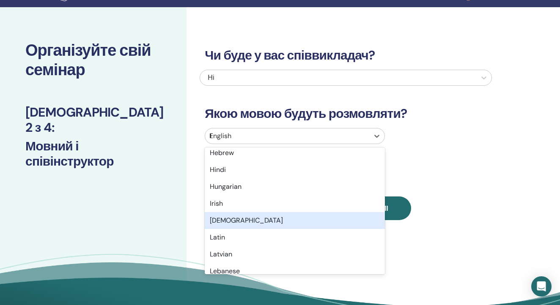
scroll to position [79, 0]
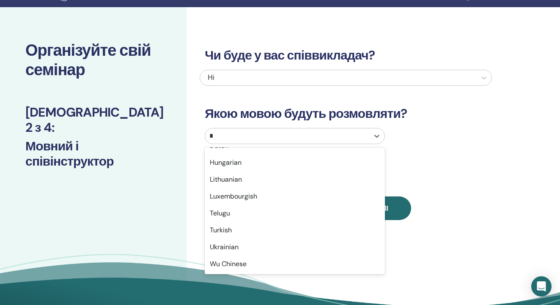
type input "**"
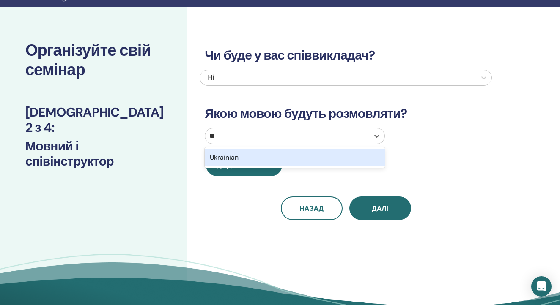
scroll to position [0, 0]
click at [298, 153] on div "Ukrainian" at bounding box center [295, 157] width 180 height 17
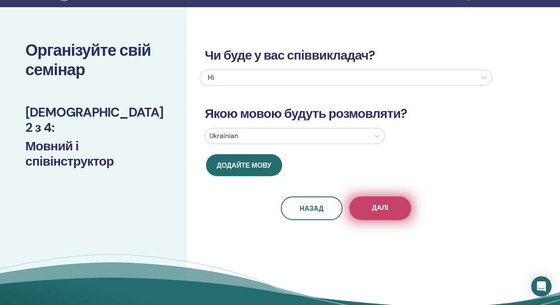
click at [393, 215] on button "Далі" at bounding box center [380, 209] width 62 height 24
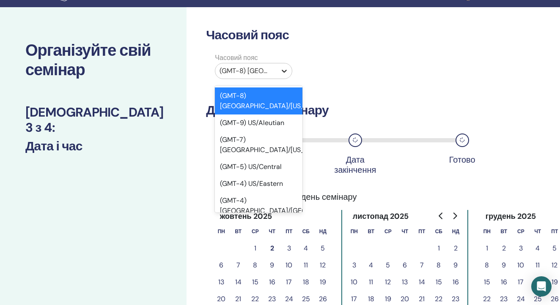
click at [283, 71] on icon at bounding box center [283, 71] width 5 height 3
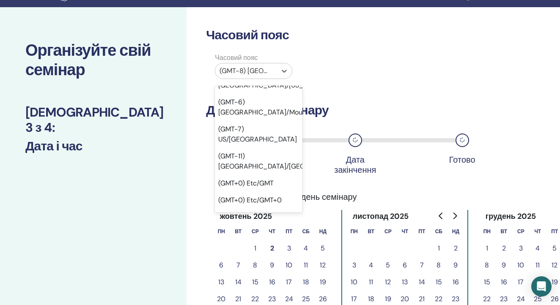
scroll to position [224, 2]
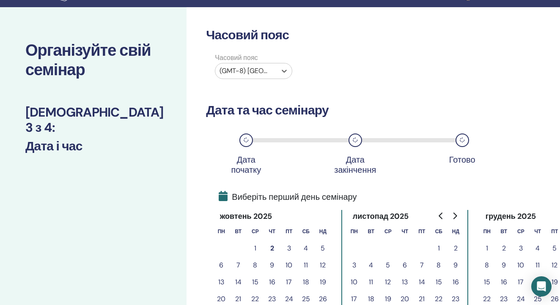
click at [241, 74] on div "(GMT-8) US/Alaska" at bounding box center [245, 71] width 52 height 10
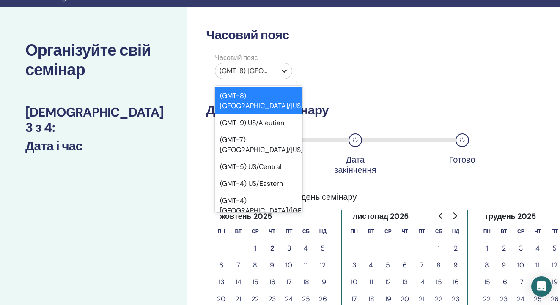
click at [284, 68] on icon at bounding box center [284, 71] width 8 height 8
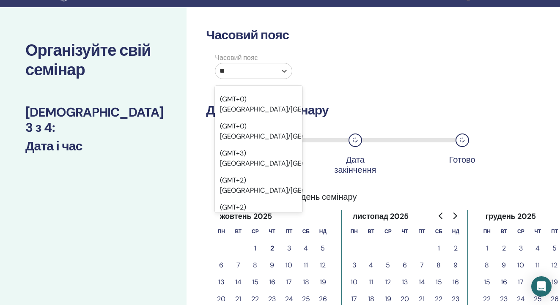
scroll to position [0, 0]
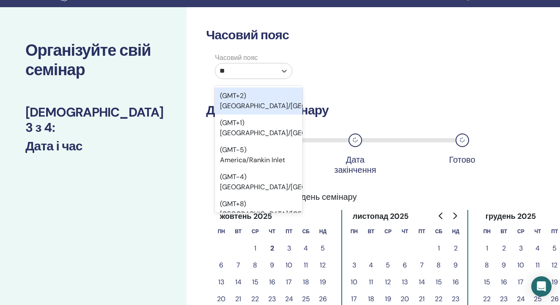
type input "***"
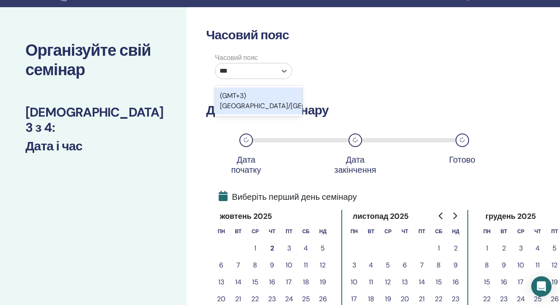
click at [260, 97] on div "(GMT+3) Europe/Kiev" at bounding box center [258, 100] width 87 height 27
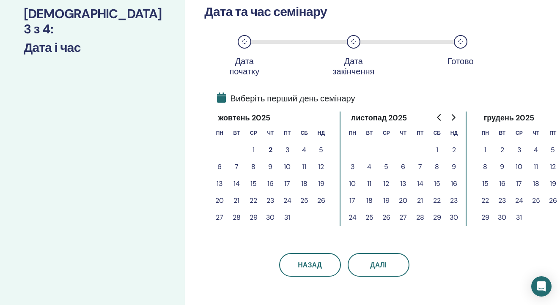
scroll to position [121, 2]
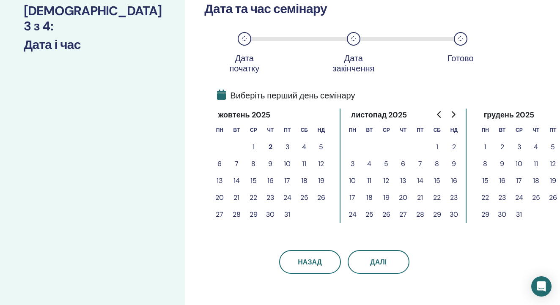
click at [285, 181] on button "17" at bounding box center [287, 180] width 17 height 17
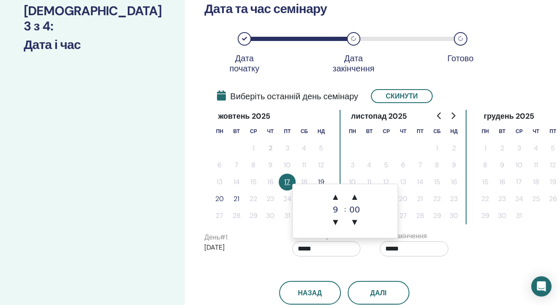
drag, startPoint x: 306, startPoint y: 248, endPoint x: 284, endPoint y: 247, distance: 21.1
click at [286, 248] on div "Час початку *****" at bounding box center [330, 246] width 88 height 30
click at [336, 197] on span "▲" at bounding box center [335, 196] width 17 height 17
type input "*****"
click at [391, 251] on input "*****" at bounding box center [414, 248] width 68 height 15
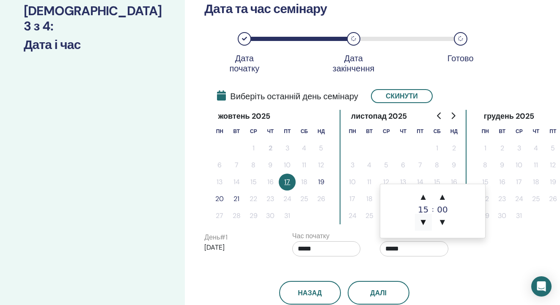
click at [423, 224] on span "▼" at bounding box center [423, 222] width 17 height 17
click at [421, 200] on span "▲" at bounding box center [423, 196] width 17 height 17
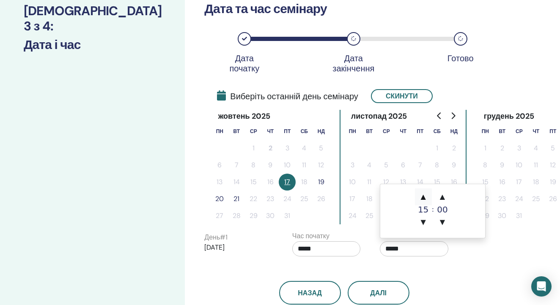
click at [421, 200] on span "▲" at bounding box center [423, 196] width 17 height 17
type input "*****"
click at [443, 279] on div "Назад Далі" at bounding box center [344, 283] width 292 height 44
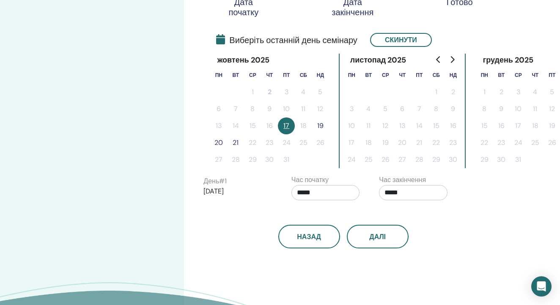
scroll to position [176, 3]
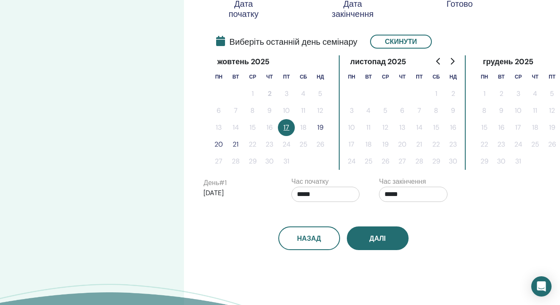
click at [388, 240] on button "Далі" at bounding box center [378, 239] width 62 height 24
click at [376, 237] on span "Далі" at bounding box center [377, 238] width 16 height 9
click at [316, 124] on button "19" at bounding box center [319, 127] width 17 height 17
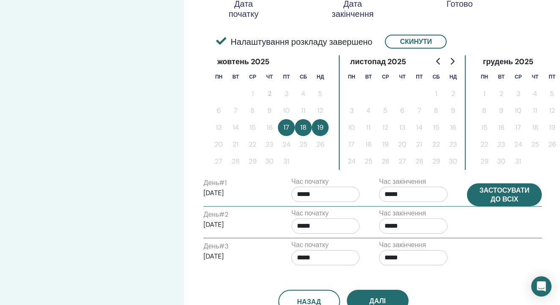
click at [494, 197] on button "Застосувати до всіх" at bounding box center [504, 194] width 75 height 23
type input "*****"
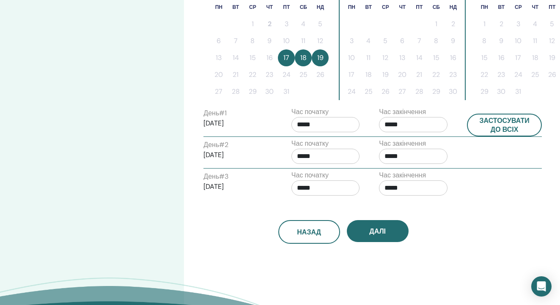
scroll to position [246, 3]
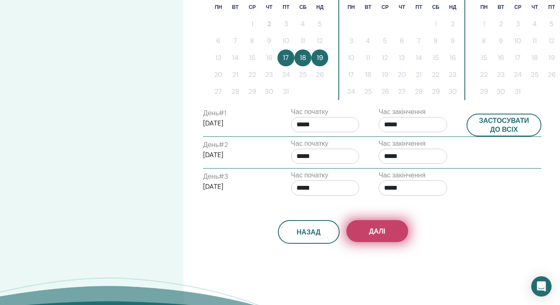
click at [380, 231] on span "Далі" at bounding box center [377, 231] width 16 height 9
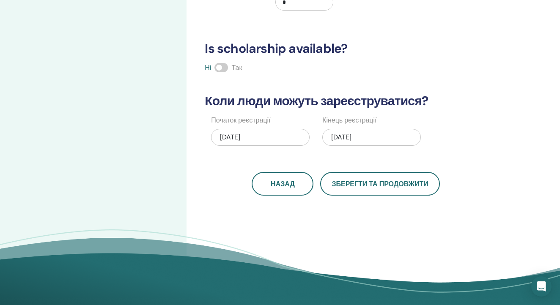
click at [220, 64] on span at bounding box center [221, 67] width 14 height 9
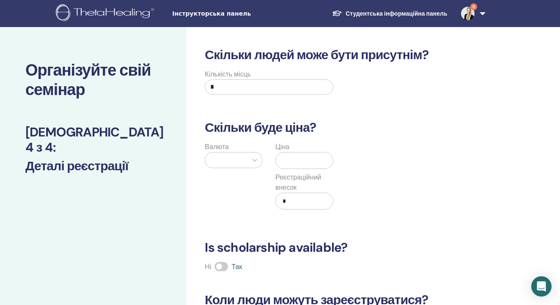
scroll to position [0, 0]
click at [246, 93] on input "*" at bounding box center [269, 86] width 128 height 15
type input "**"
click at [215, 162] on div at bounding box center [225, 160] width 33 height 12
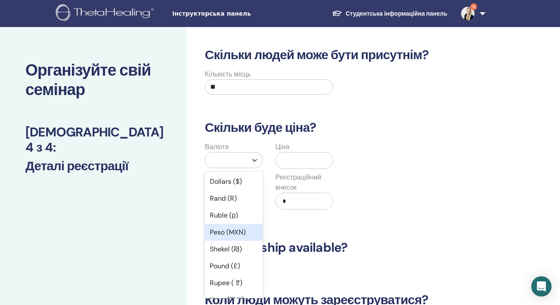
type input "*"
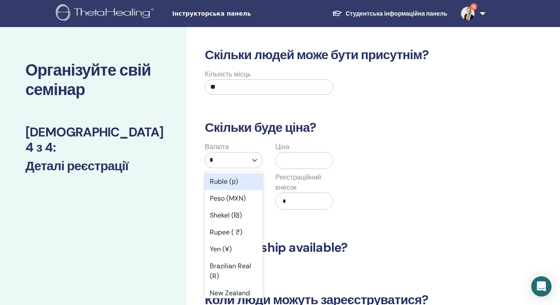
type input "**"
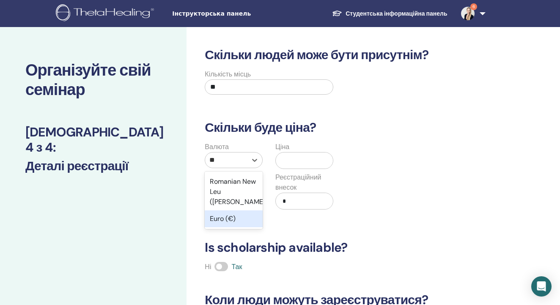
click at [222, 215] on div "Euro (€)" at bounding box center [234, 218] width 58 height 17
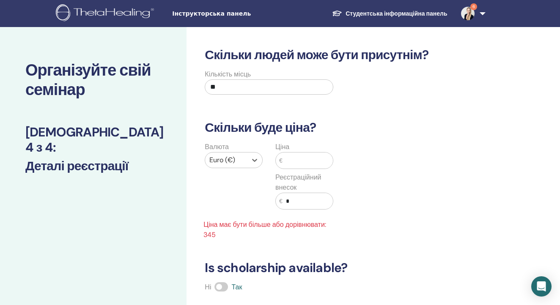
click at [298, 159] on input "text" at bounding box center [307, 161] width 50 height 16
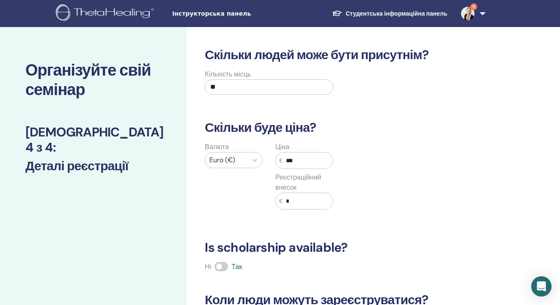
type input "***"
click at [295, 204] on input "*" at bounding box center [307, 201] width 50 height 16
type input "*"
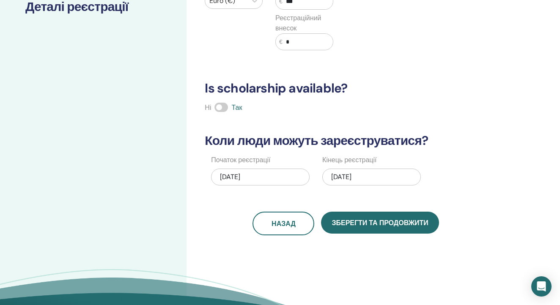
scroll to position [166, 0]
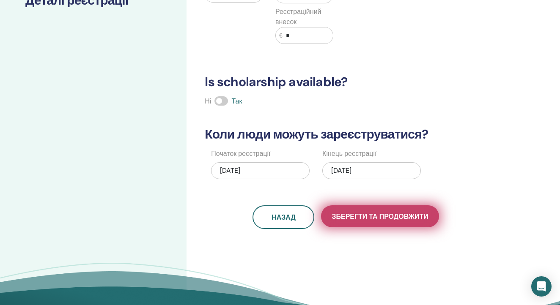
type input "*"
click at [392, 218] on span "Зберегти та продовжити" at bounding box center [379, 216] width 96 height 9
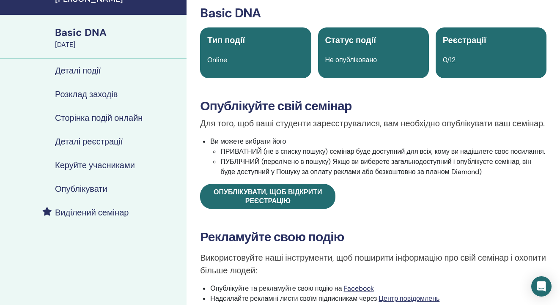
scroll to position [42, 0]
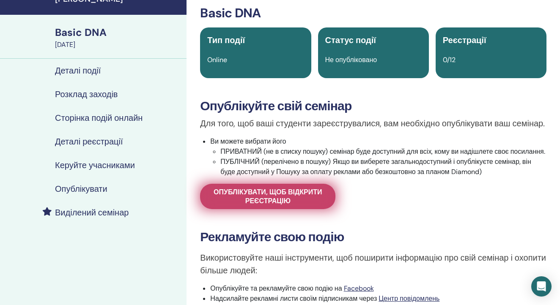
click at [264, 205] on span "Опублікувати, щоб відкрити реєстрацію" at bounding box center [267, 197] width 114 height 18
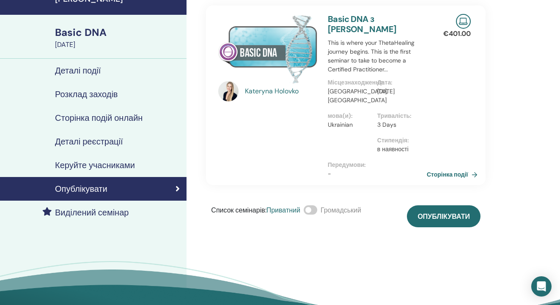
click at [317, 208] on span at bounding box center [310, 209] width 14 height 9
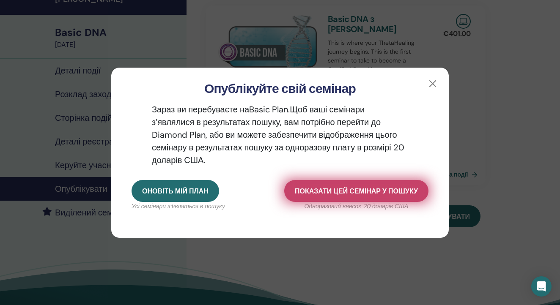
click at [344, 197] on button "Показати цей семінар у пошуку" at bounding box center [356, 191] width 144 height 22
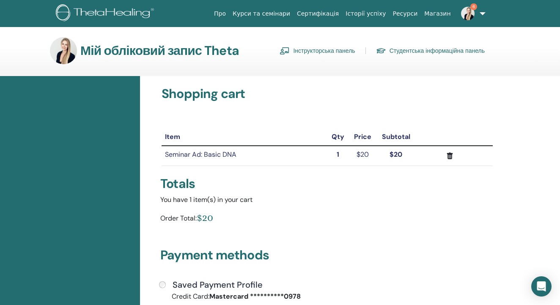
click at [316, 50] on link "Інструкторська панель" at bounding box center [316, 51] width 75 height 14
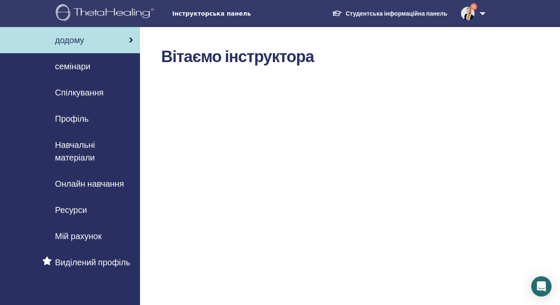
click at [62, 67] on span "семінари" at bounding box center [73, 66] width 36 height 13
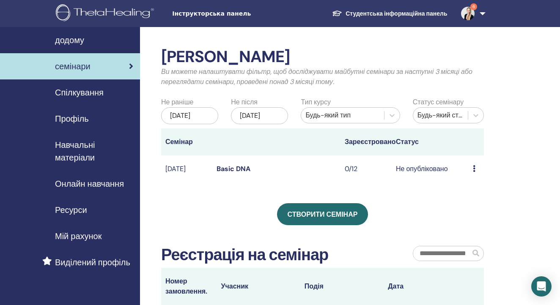
click at [476, 172] on div "Попередній перегляд Редагувати Присутні Скасувати" at bounding box center [476, 169] width 7 height 10
click at [467, 192] on link "Редагувати" at bounding box center [481, 192] width 36 height 9
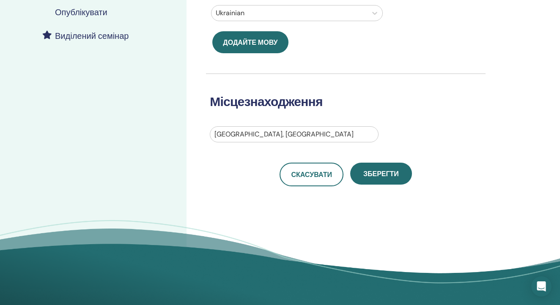
scroll to position [218, 0]
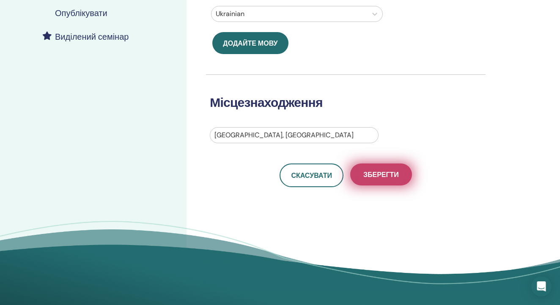
click at [388, 175] on span "Зберегти" at bounding box center [381, 174] width 36 height 9
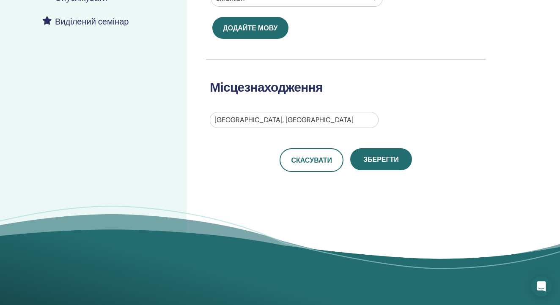
scroll to position [234, 0]
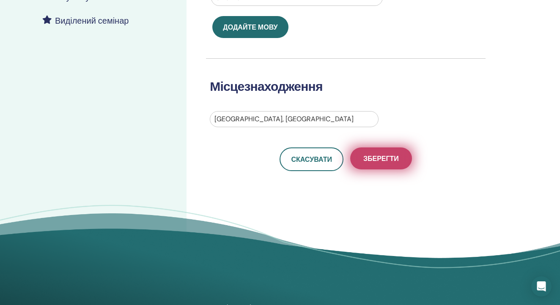
click at [381, 157] on span "Зберегти" at bounding box center [381, 158] width 36 height 9
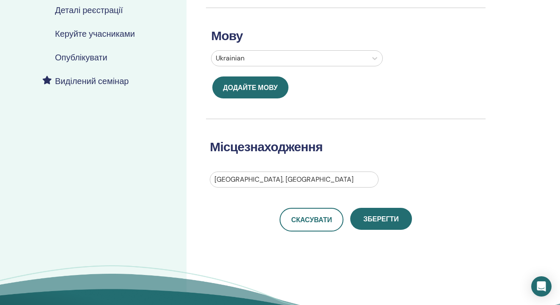
scroll to position [176, 0]
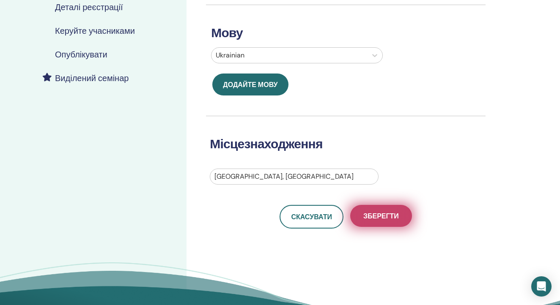
click at [380, 219] on span "Зберегти" at bounding box center [381, 216] width 36 height 9
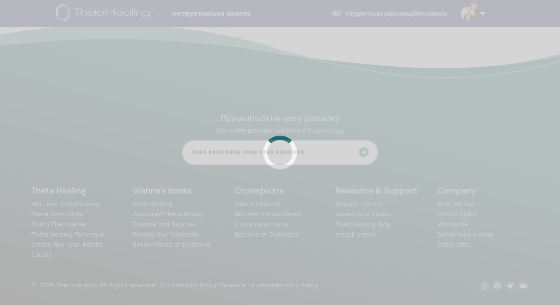
scroll to position [176, 0]
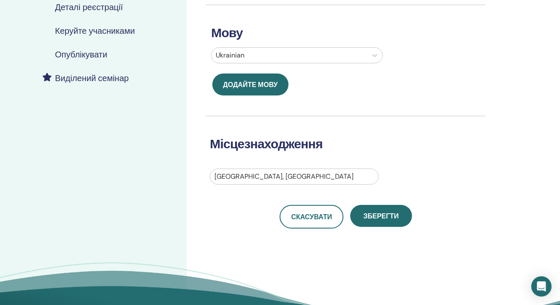
click at [89, 55] on h4 "Опублікувати" at bounding box center [81, 54] width 52 height 10
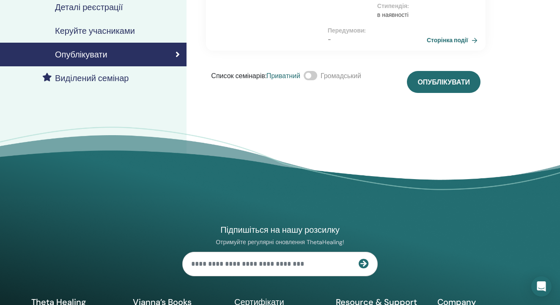
click at [317, 75] on span at bounding box center [310, 75] width 14 height 9
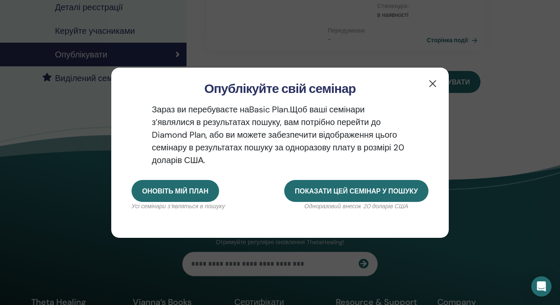
click at [432, 80] on button "button" at bounding box center [433, 84] width 14 height 14
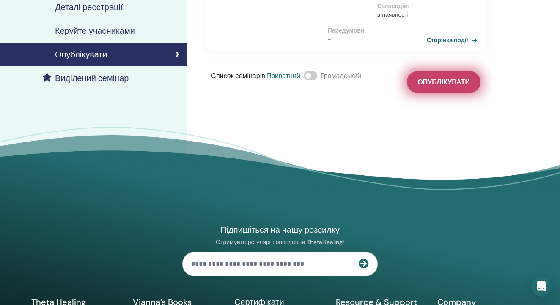
click at [443, 79] on span "Опублікувати" at bounding box center [443, 82] width 52 height 9
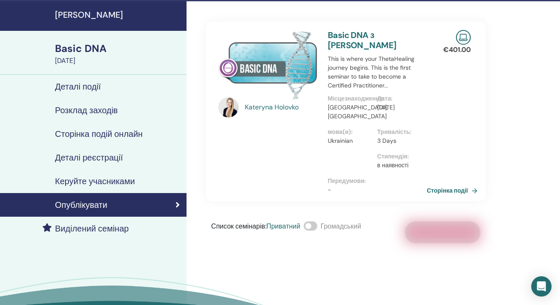
scroll to position [25, 0]
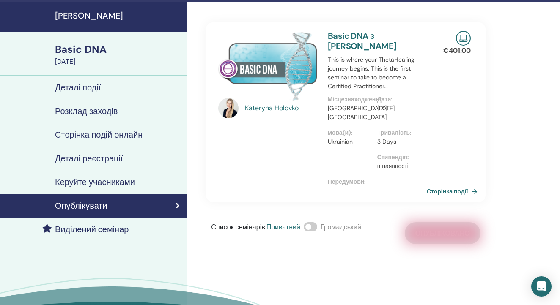
click at [314, 227] on span at bounding box center [310, 226] width 14 height 9
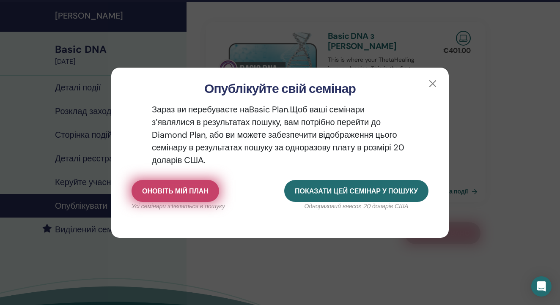
click at [170, 193] on span "Оновіть мій план" at bounding box center [175, 191] width 66 height 9
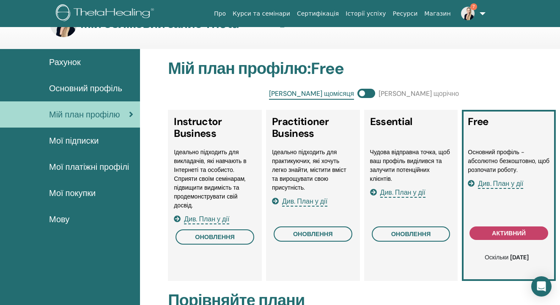
scroll to position [28, 0]
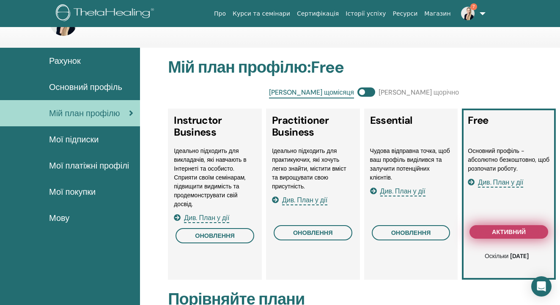
click at [513, 231] on span "активний" at bounding box center [509, 232] width 34 height 7
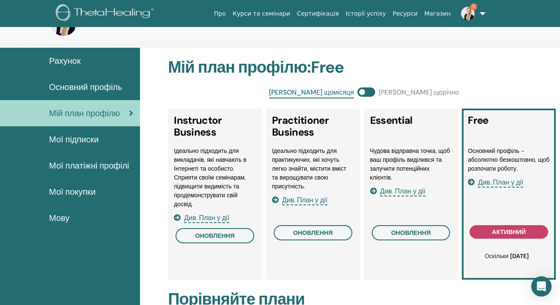
click at [77, 141] on span "Мої підписки" at bounding box center [73, 139] width 49 height 13
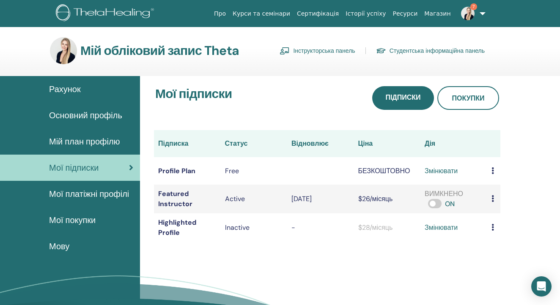
click at [424, 169] on link "змінювати" at bounding box center [440, 171] width 33 height 10
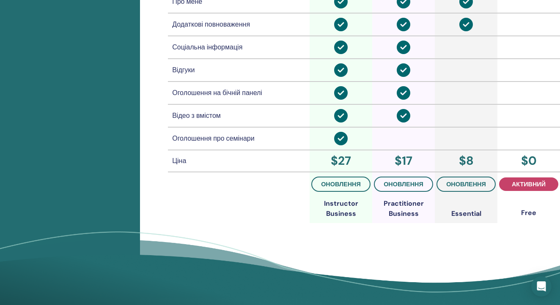
scroll to position [655, 0]
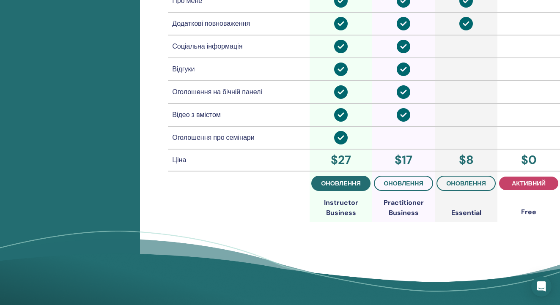
click at [346, 183] on span "оновлення" at bounding box center [341, 183] width 40 height 7
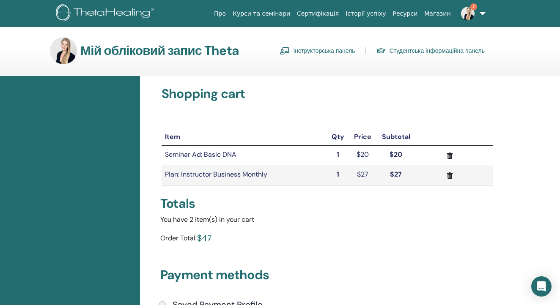
click at [448, 156] on icon "submit" at bounding box center [450, 156] width 6 height 7
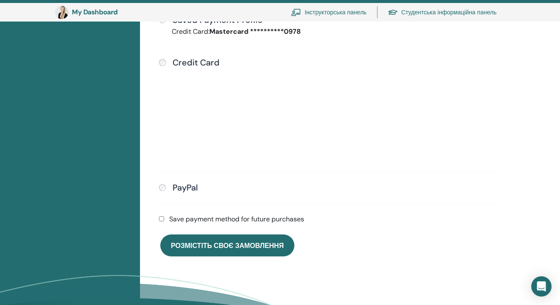
scroll to position [289, 0]
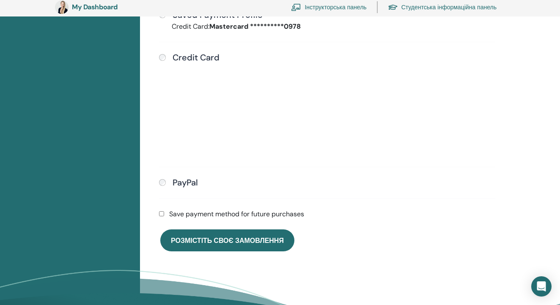
click at [239, 242] on span "Розмістіть своє замовлення" at bounding box center [227, 240] width 113 height 9
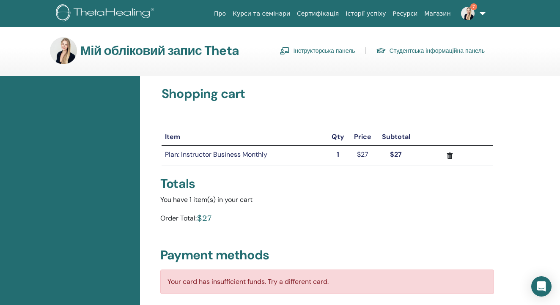
scroll to position [0, 0]
click at [470, 14] on img at bounding box center [468, 14] width 14 height 14
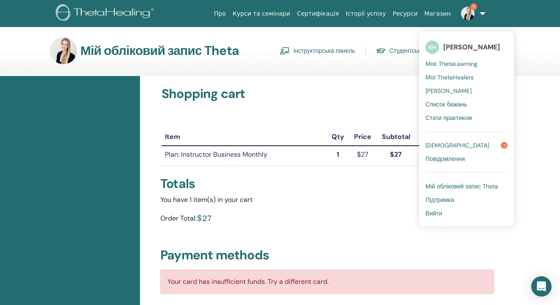
click at [455, 145] on span "[DEMOGRAPHIC_DATA]" at bounding box center [456, 146] width 63 height 8
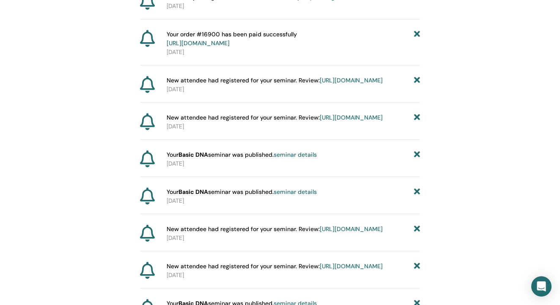
scroll to position [2346, 0]
